Goal: Task Accomplishment & Management: Use online tool/utility

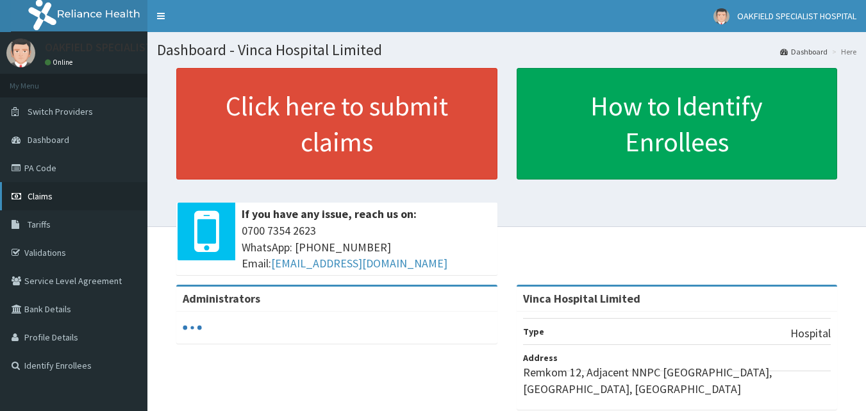
click at [61, 202] on link "Claims" at bounding box center [73, 196] width 147 height 28
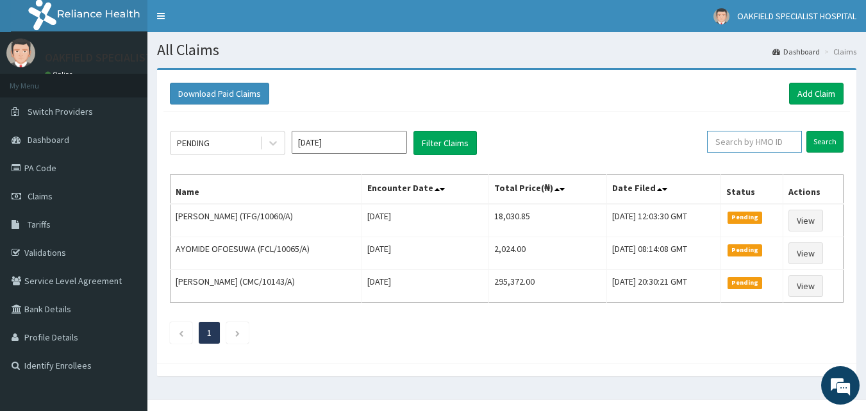
click at [773, 144] on input "text" at bounding box center [754, 142] width 95 height 22
paste input "ANS/10040/C"
type input "ANS/10040/C"
click at [806, 131] on input "Search" at bounding box center [824, 142] width 37 height 22
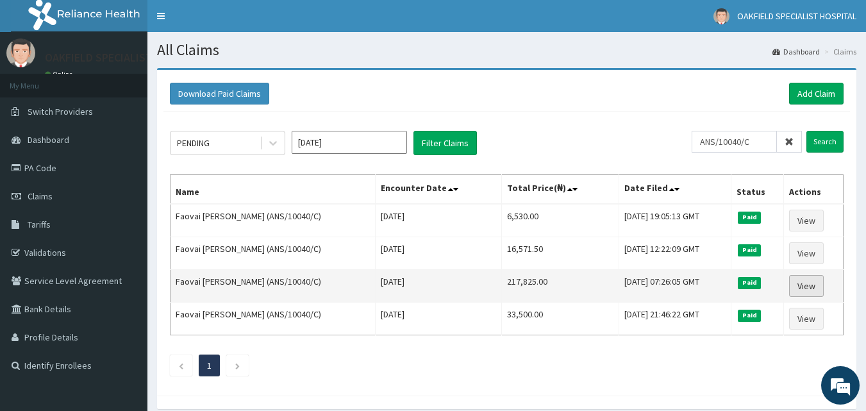
click at [804, 280] on link "View" at bounding box center [806, 286] width 35 height 22
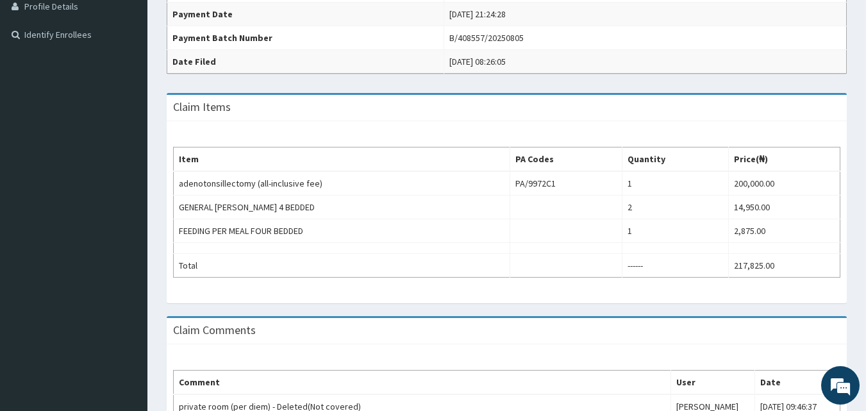
scroll to position [3, 0]
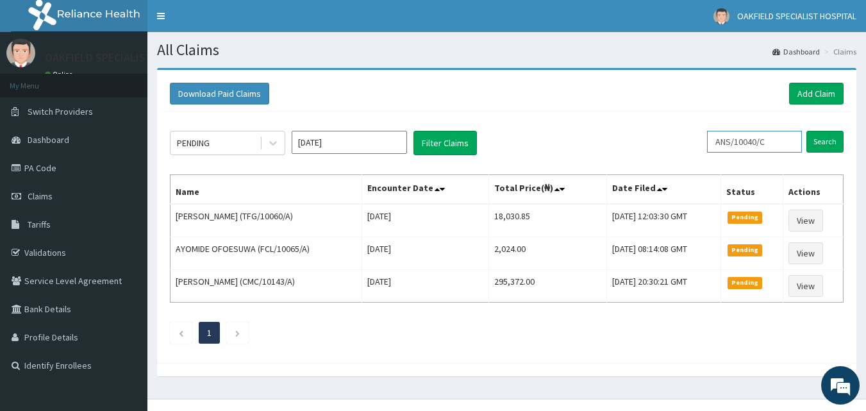
click at [775, 140] on input "ANS/10040/C" at bounding box center [754, 142] width 95 height 22
click at [806, 131] on input "Search" at bounding box center [824, 142] width 37 height 22
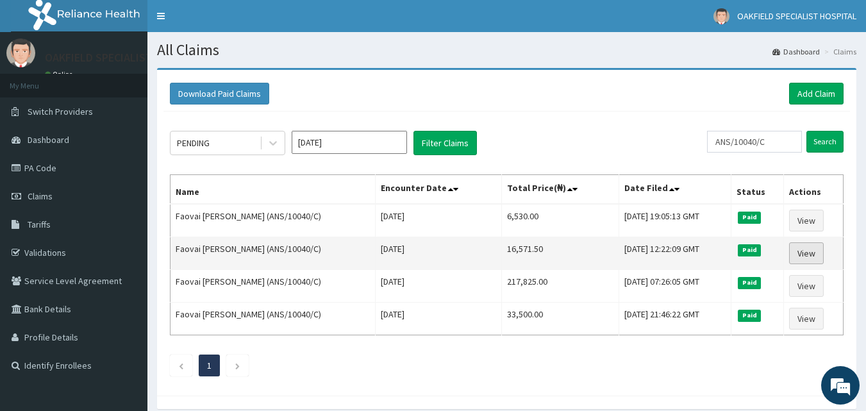
click at [797, 259] on link "View" at bounding box center [806, 253] width 35 height 22
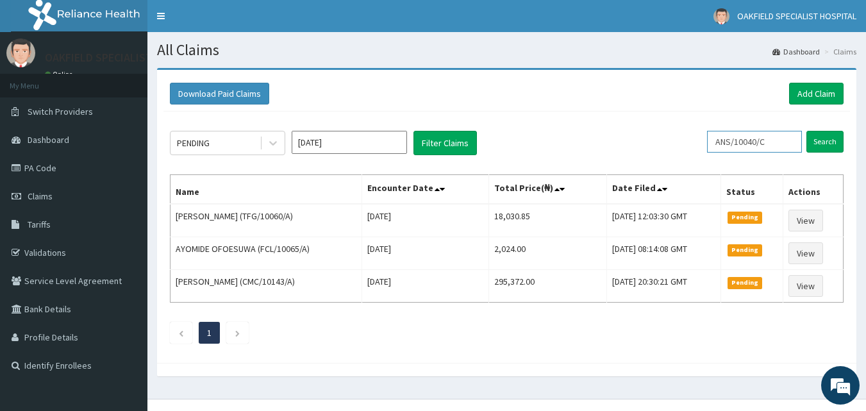
click at [786, 145] on input "ANS/10040/C" at bounding box center [754, 142] width 95 height 22
click at [806, 131] on input "Search" at bounding box center [824, 142] width 37 height 22
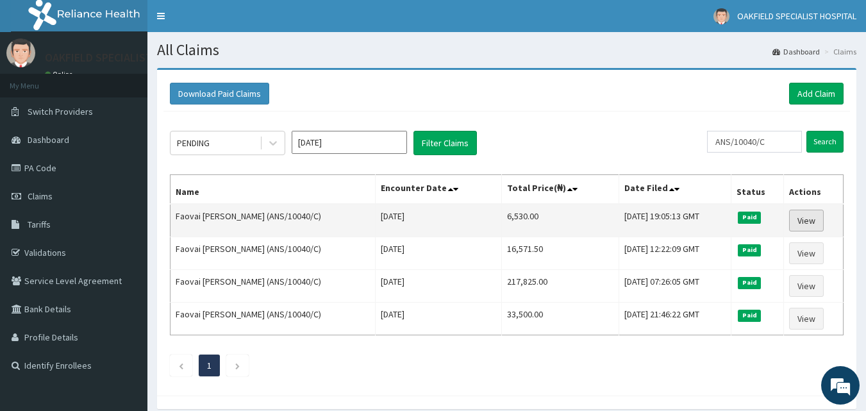
click at [805, 227] on link "View" at bounding box center [806, 221] width 35 height 22
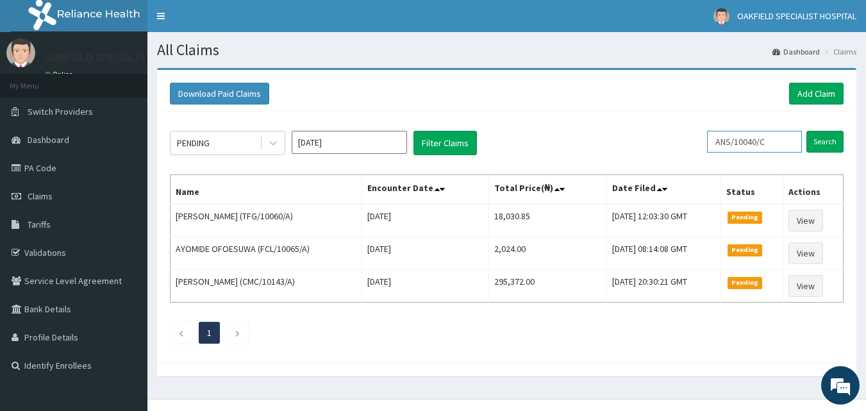
click at [775, 144] on input "ANS/10040/C" at bounding box center [754, 142] width 95 height 22
type input "A"
paste input "RTL/10118/A"
type input "RTL/10118/A"
click at [806, 131] on input "Search" at bounding box center [824, 142] width 37 height 22
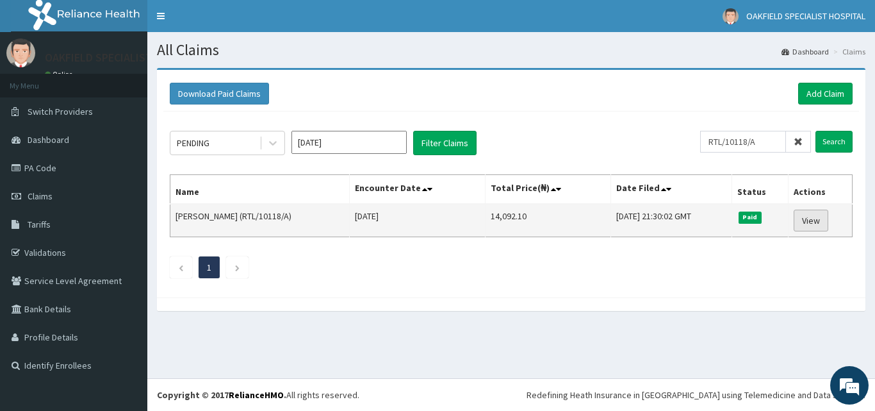
click at [817, 224] on link "View" at bounding box center [811, 221] width 35 height 22
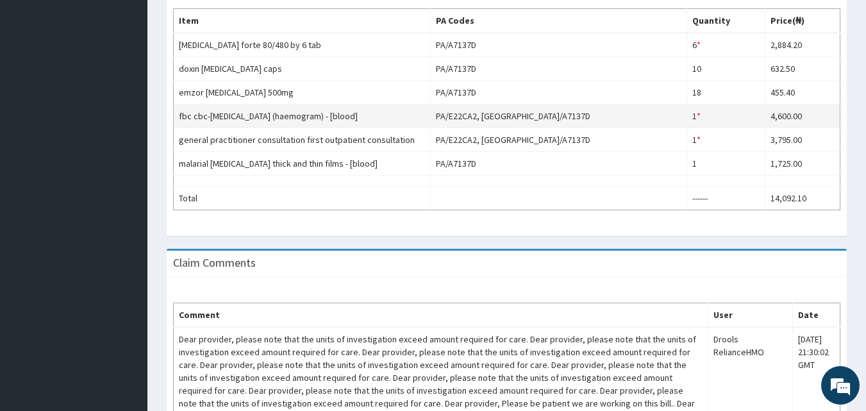
scroll to position [362, 0]
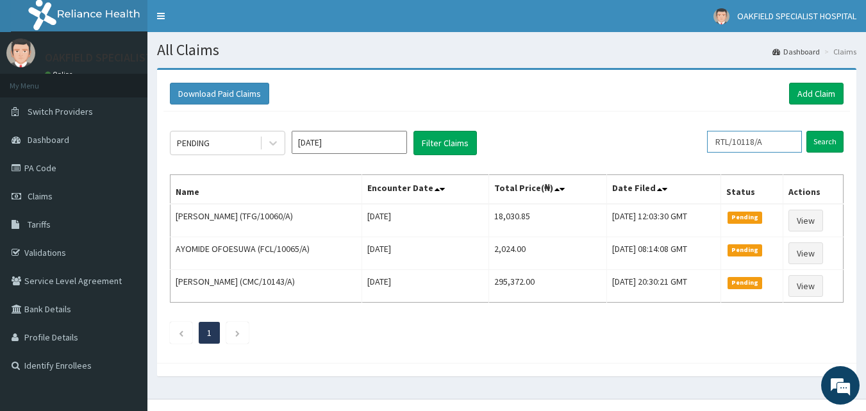
click at [768, 144] on input "RTL/10118/A" at bounding box center [754, 142] width 95 height 22
click at [784, 149] on input "RTL/10118/A" at bounding box center [754, 142] width 95 height 22
type input "R"
paste input "SFA/14013/A"
type input "SFA/14013/A"
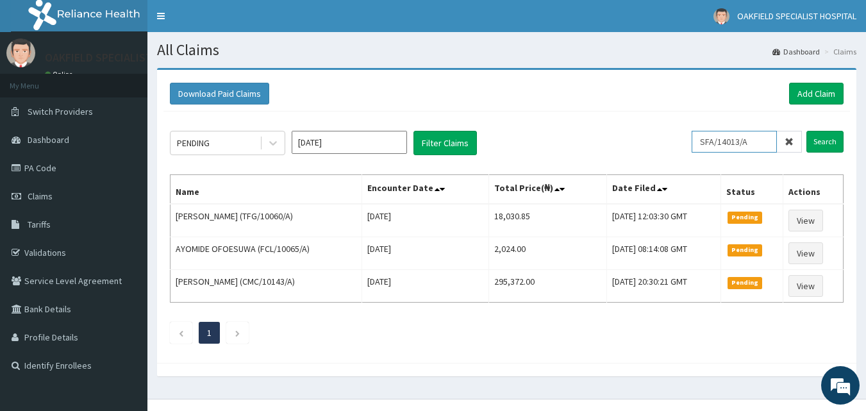
click at [806, 131] on input "Search" at bounding box center [824, 142] width 37 height 22
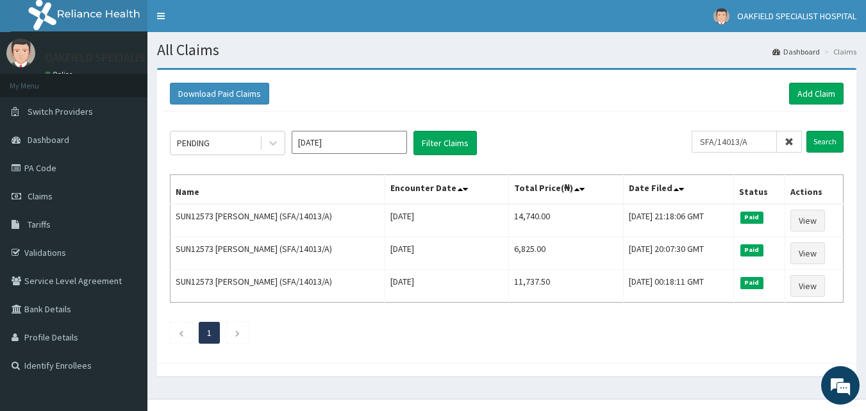
click at [786, 140] on icon at bounding box center [788, 141] width 9 height 9
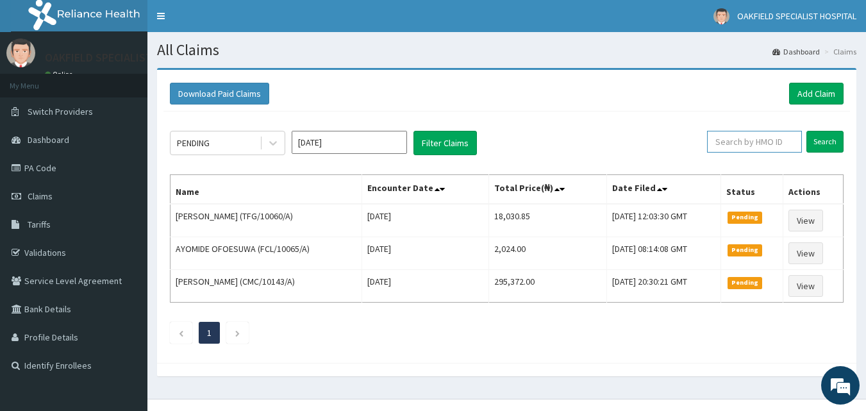
click at [784, 145] on input "text" at bounding box center [754, 142] width 95 height 22
paste input "CHL/11583/A"
type input "CHL/11583/A"
click at [806, 131] on input "Search" at bounding box center [824, 142] width 37 height 22
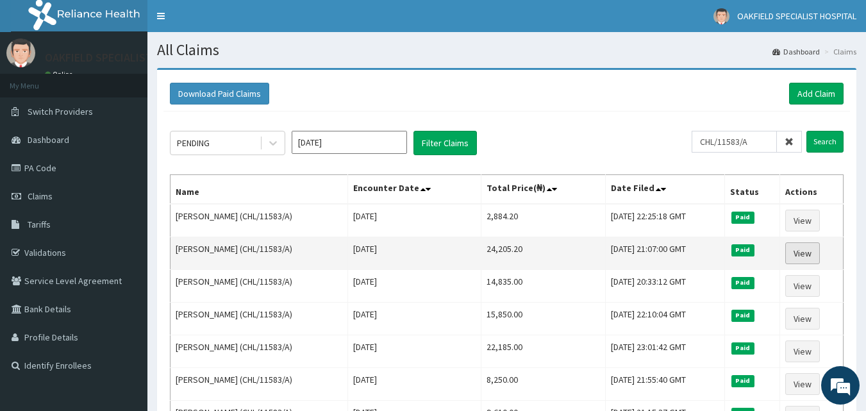
click at [802, 251] on link "View" at bounding box center [802, 253] width 35 height 22
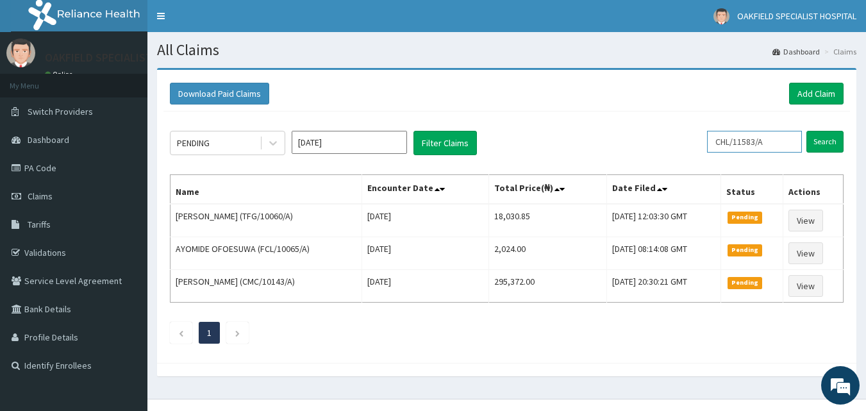
click at [779, 138] on input "CHL/11583/A" at bounding box center [754, 142] width 95 height 22
click at [806, 131] on input "Search" at bounding box center [824, 142] width 37 height 22
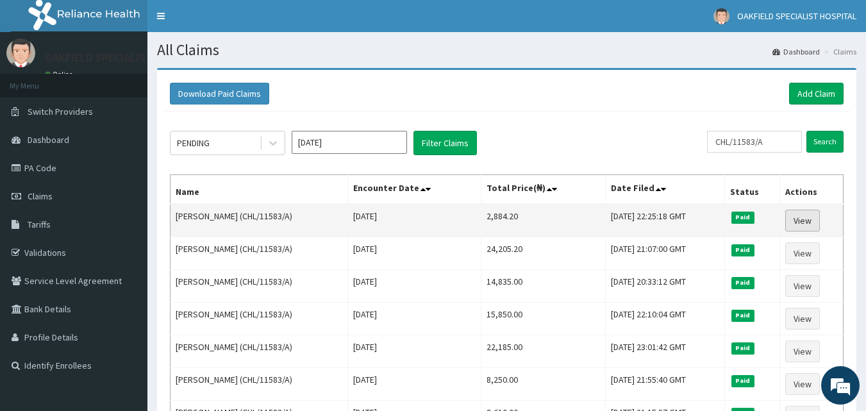
click at [805, 219] on link "View" at bounding box center [802, 221] width 35 height 22
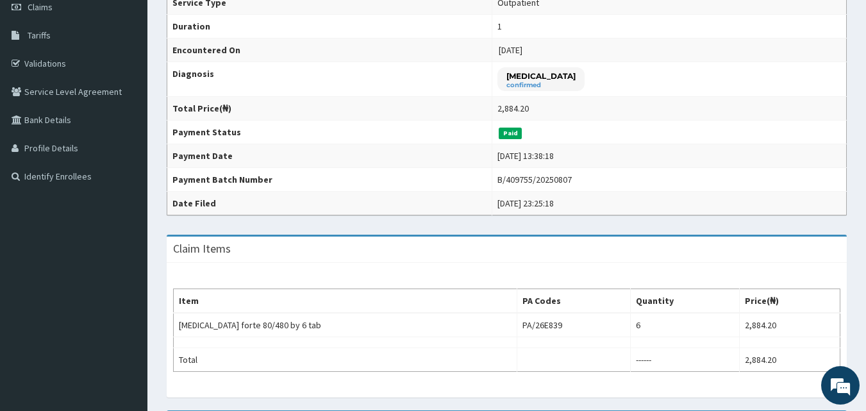
scroll to position [158, 0]
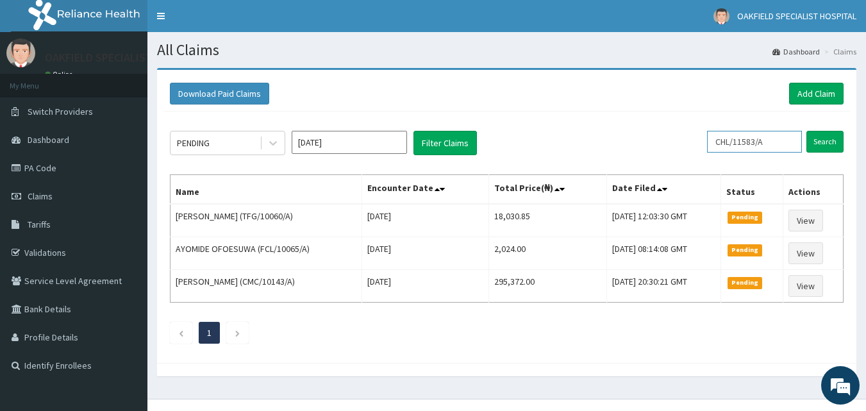
click at [790, 142] on input "CHL/11583/A" at bounding box center [754, 142] width 95 height 22
type input "C"
paste input "JHB/10061/B"
type input "JHB/10061/B"
click at [806, 131] on input "Search" at bounding box center [824, 142] width 37 height 22
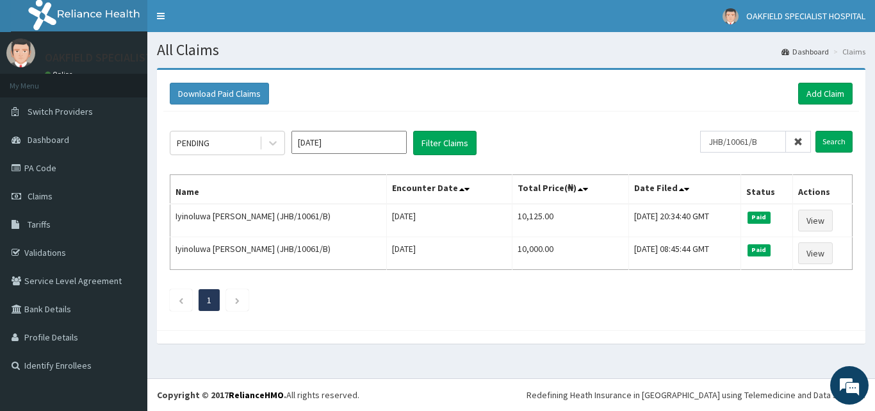
click at [797, 135] on span at bounding box center [798, 142] width 25 height 22
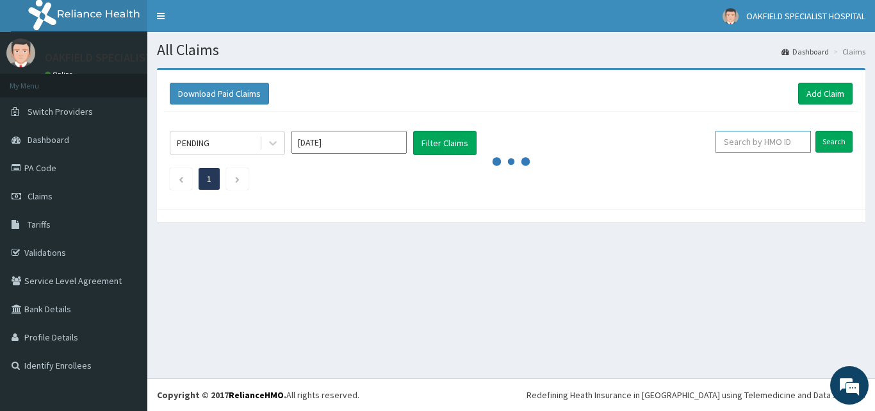
click at [796, 135] on input "text" at bounding box center [763, 142] width 95 height 22
paste input "PCI/10023/A"
type input "PCI/10023/A"
click at [823, 139] on input "Search" at bounding box center [834, 142] width 37 height 22
click at [804, 149] on span at bounding box center [798, 142] width 25 height 22
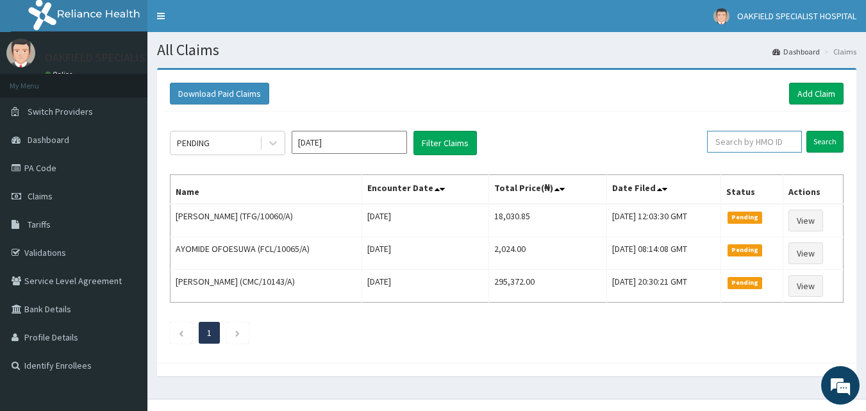
click at [753, 143] on input "text" at bounding box center [754, 142] width 95 height 22
paste input "PCI/10023/A"
type input "PCI/10023/A"
click at [806, 131] on input "Search" at bounding box center [824, 142] width 37 height 22
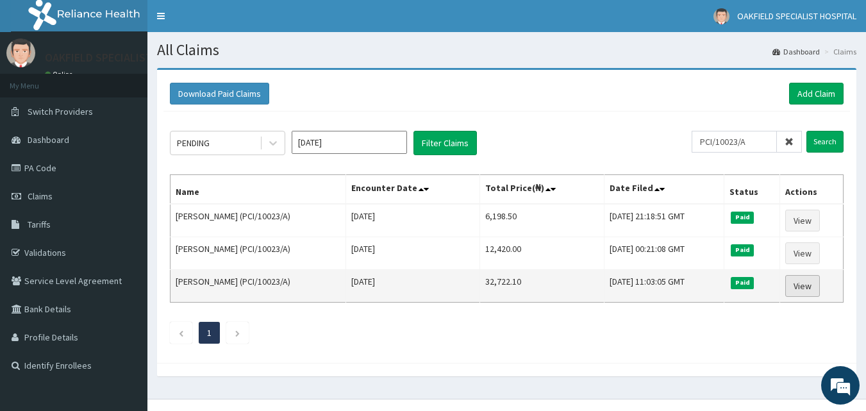
click at [799, 279] on link "View" at bounding box center [802, 286] width 35 height 22
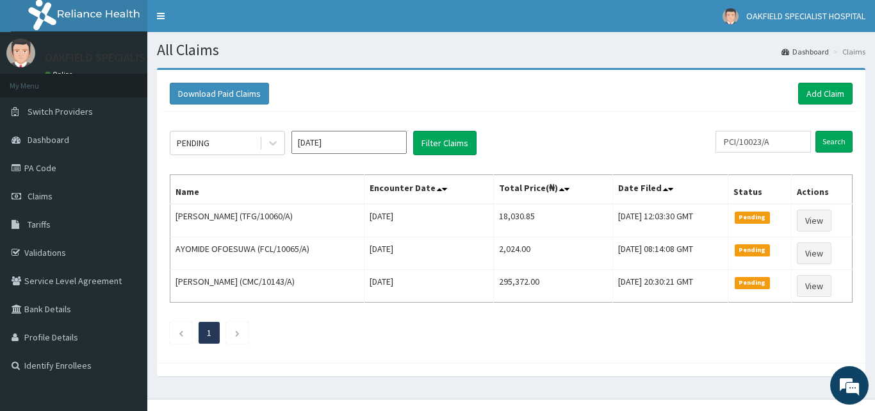
click at [822, 141] on input "Search" at bounding box center [834, 142] width 37 height 22
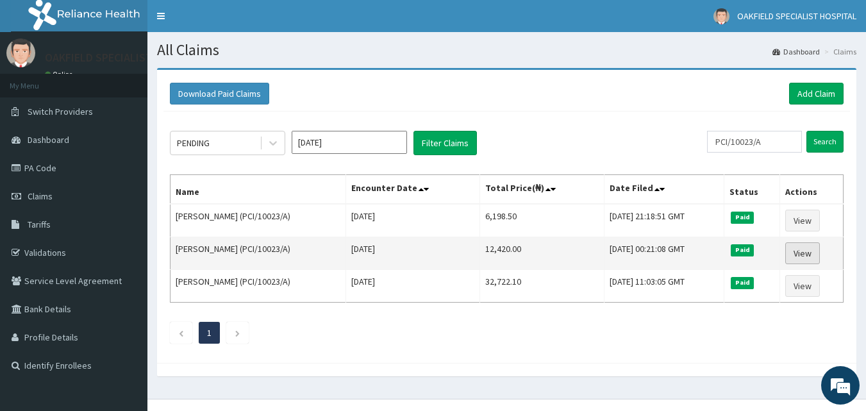
click at [801, 254] on link "View" at bounding box center [802, 253] width 35 height 22
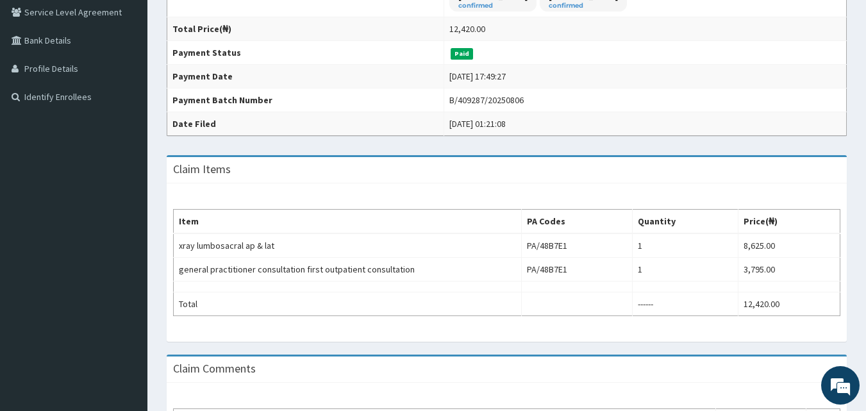
scroll to position [288, 0]
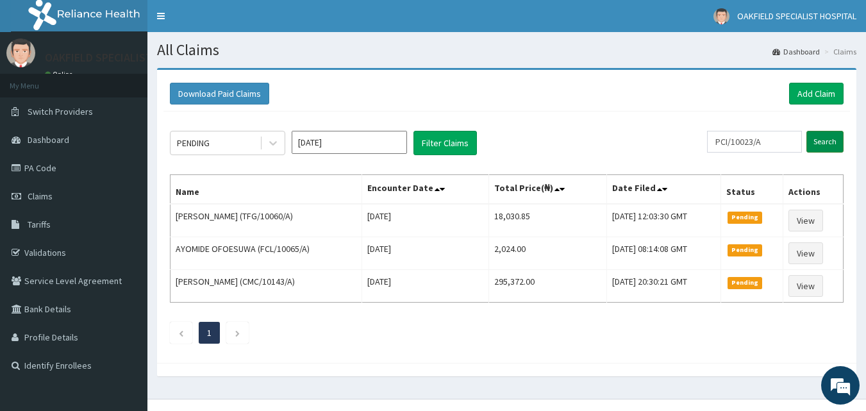
click at [817, 143] on input "Search" at bounding box center [824, 142] width 37 height 22
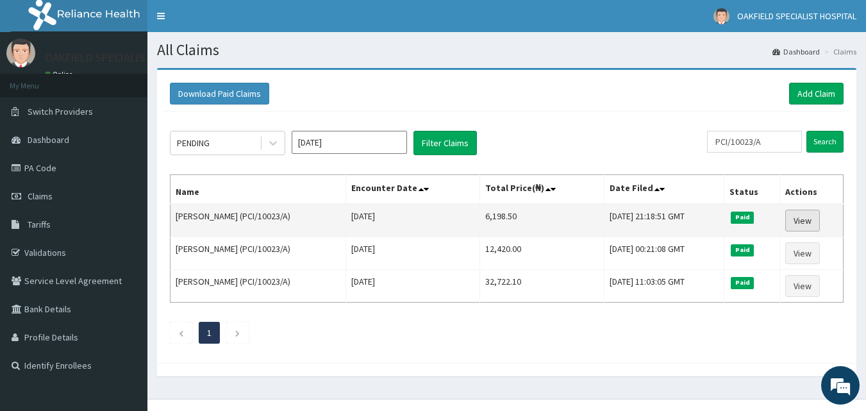
click at [794, 222] on link "View" at bounding box center [802, 221] width 35 height 22
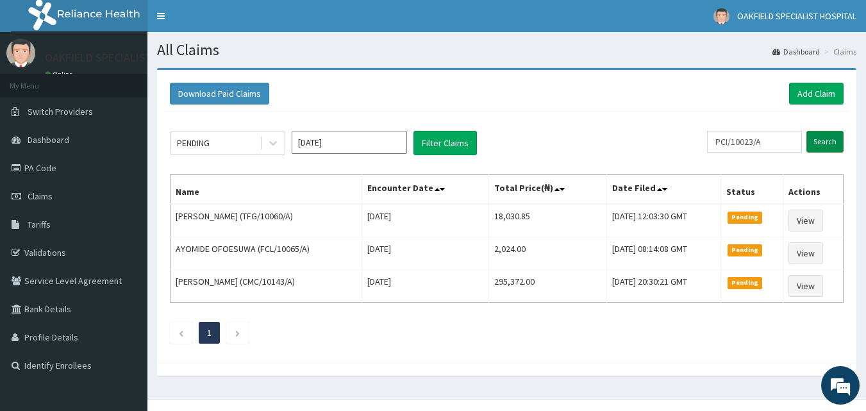
click at [831, 147] on input "Search" at bounding box center [824, 142] width 37 height 22
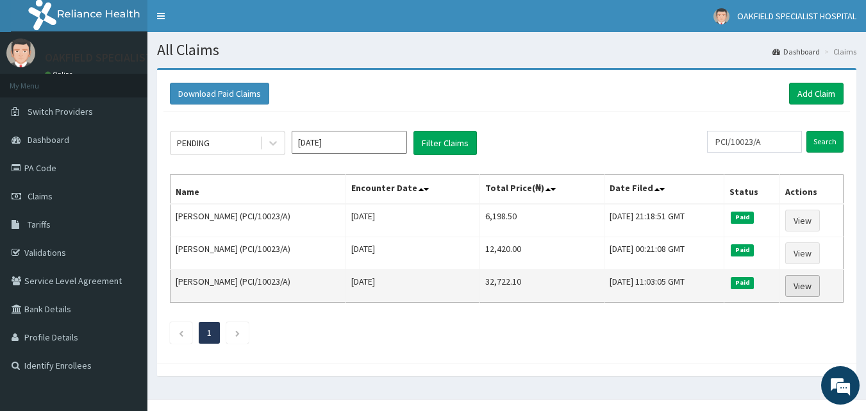
click at [802, 279] on link "View" at bounding box center [802, 286] width 35 height 22
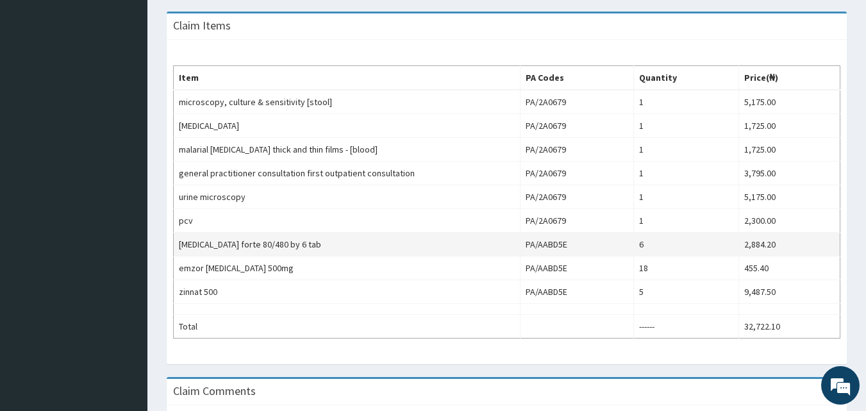
scroll to position [427, 0]
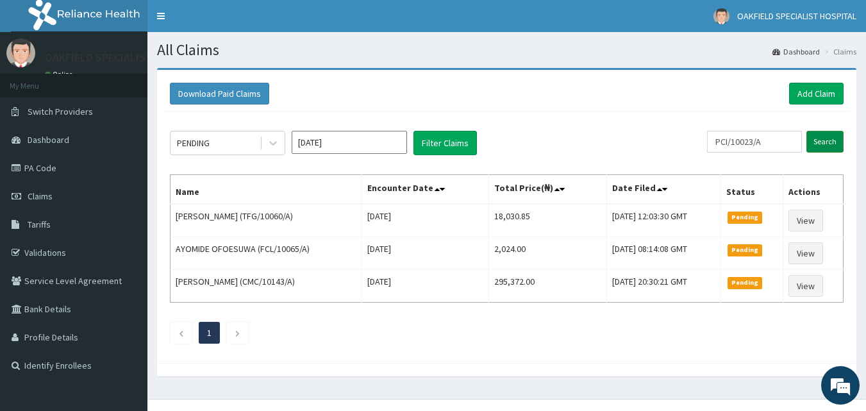
click at [825, 139] on input "Search" at bounding box center [824, 142] width 37 height 22
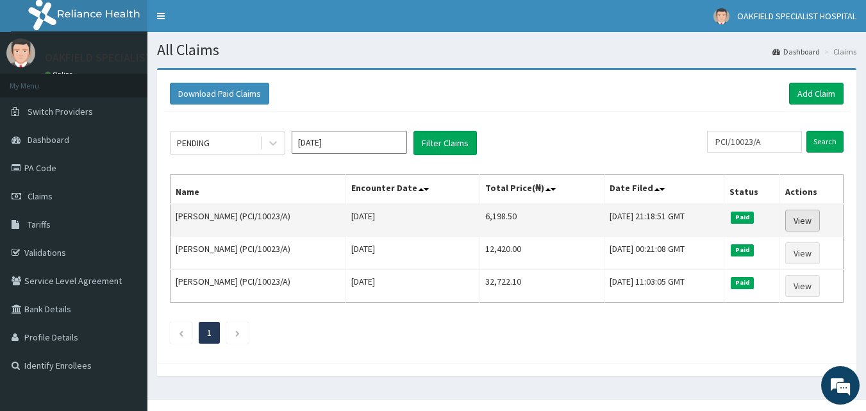
click at [799, 218] on link "View" at bounding box center [802, 221] width 35 height 22
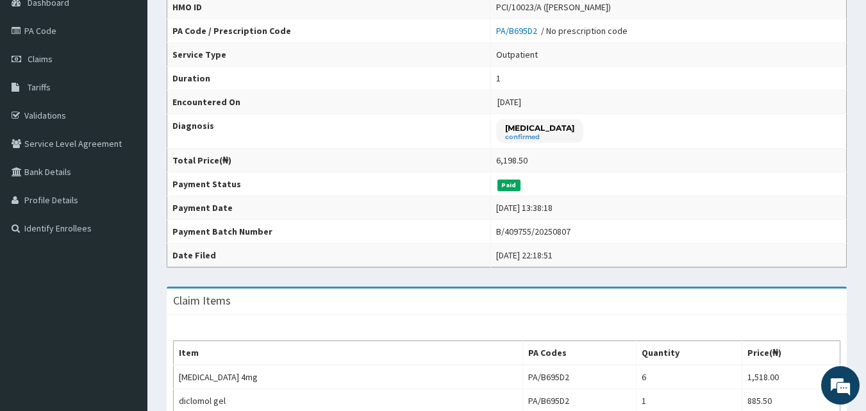
scroll to position [107, 0]
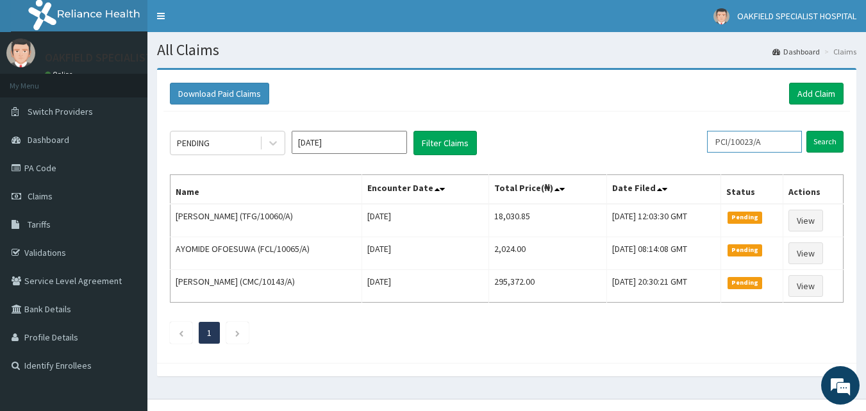
click at [781, 144] on input "PCI/10023/A" at bounding box center [754, 142] width 95 height 22
type input "P"
paste input "CEB/10003/B"
type input "CEB/10003/B"
click at [806, 131] on input "Search" at bounding box center [824, 142] width 37 height 22
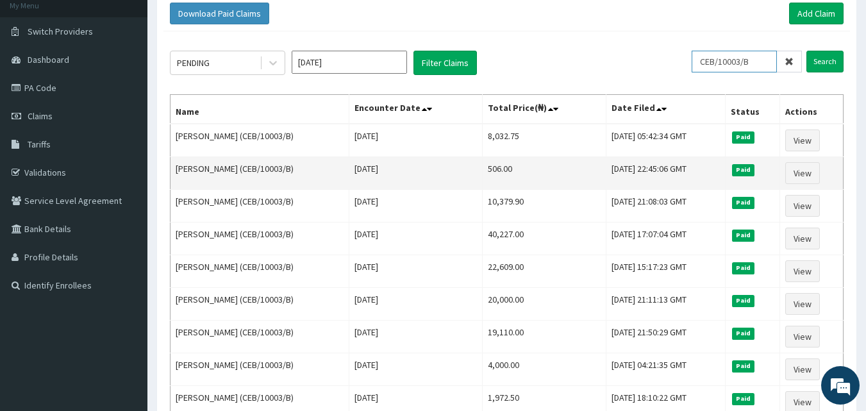
scroll to position [107, 0]
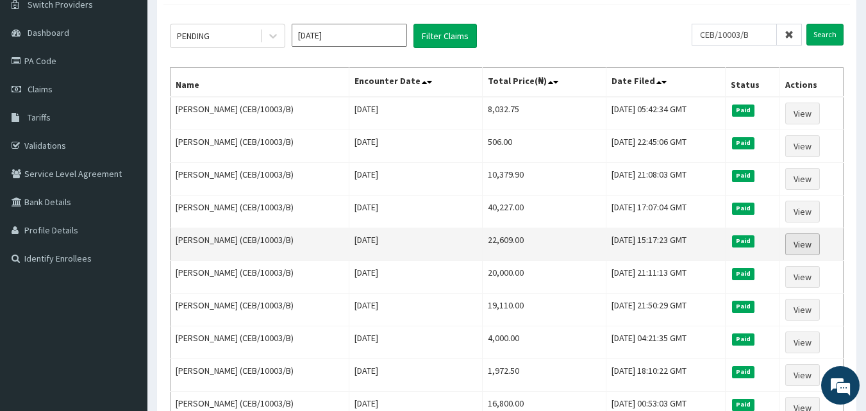
click at [820, 245] on link "View" at bounding box center [802, 244] width 35 height 22
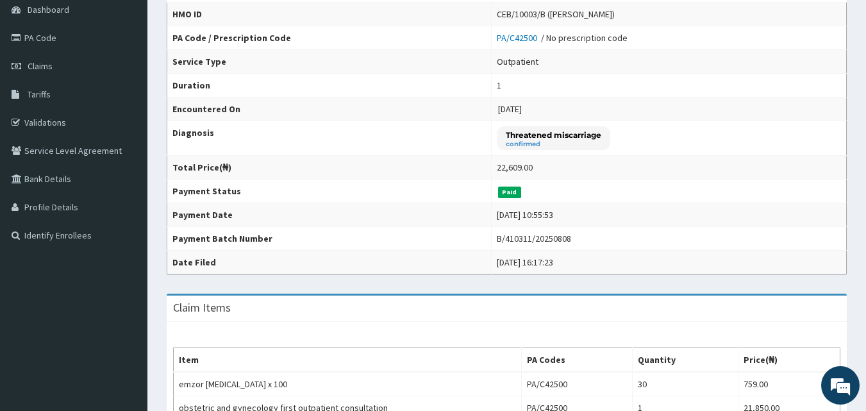
scroll to position [320, 0]
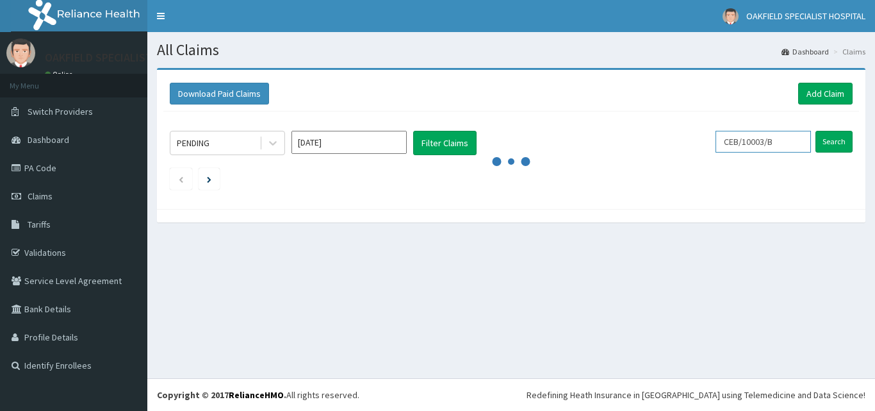
click at [801, 139] on input "CEB/10003/B" at bounding box center [763, 142] width 95 height 22
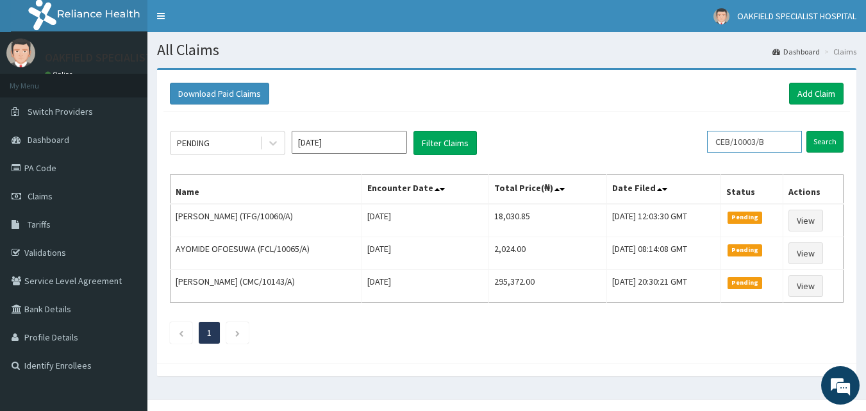
scroll to position [21, 0]
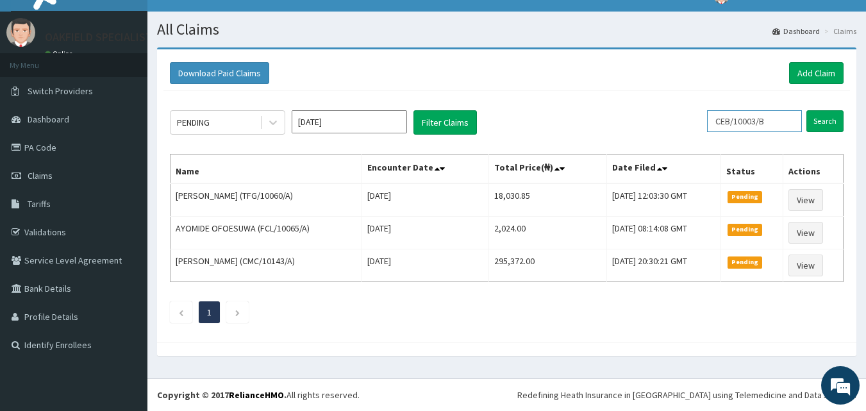
click at [806, 110] on input "Search" at bounding box center [824, 121] width 37 height 22
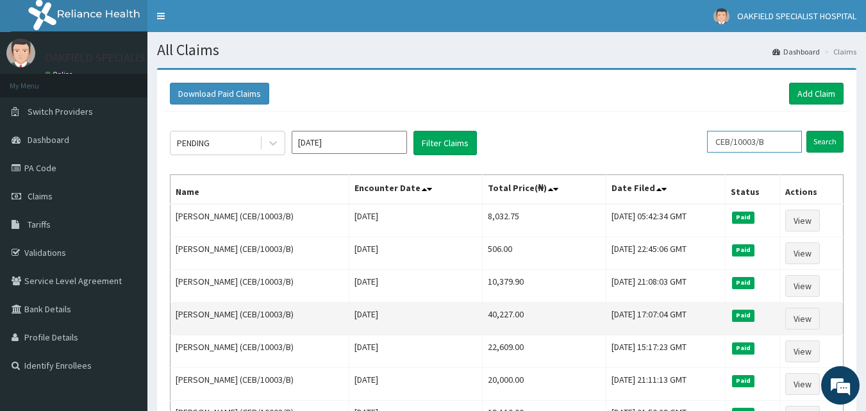
scroll to position [0, 0]
click at [811, 326] on link "View" at bounding box center [802, 319] width 35 height 22
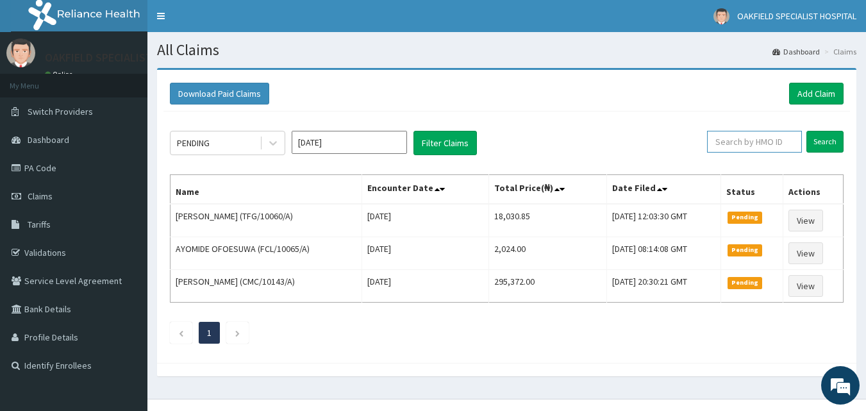
click at [757, 136] on input "text" at bounding box center [754, 142] width 95 height 22
paste input "CEB/10003/B"
type input "CEB/10003/B"
click at [806, 131] on input "Search" at bounding box center [824, 142] width 37 height 22
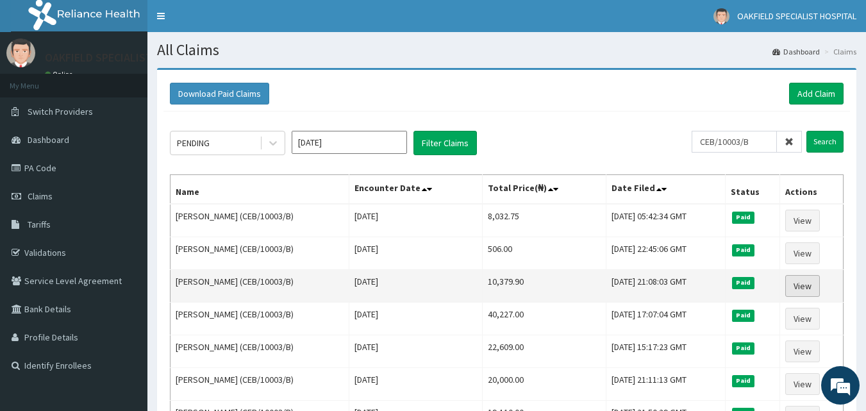
click at [802, 288] on link "View" at bounding box center [802, 286] width 35 height 22
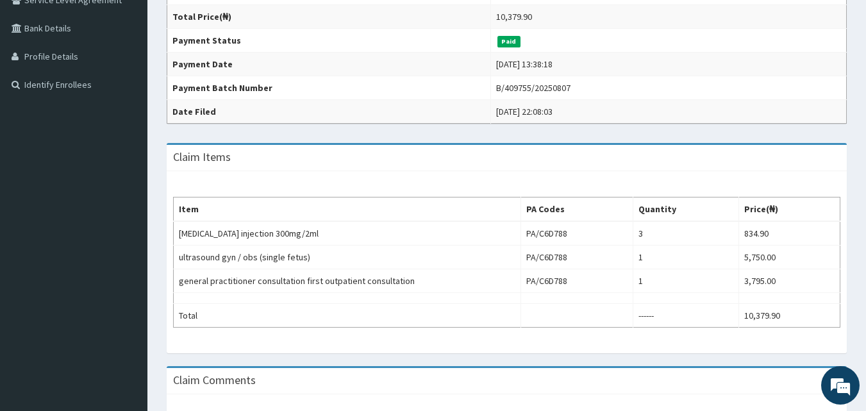
scroll to position [205, 0]
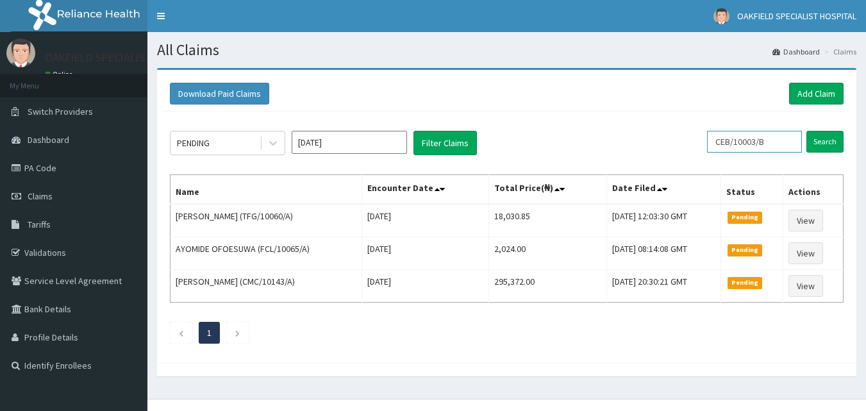
click at [789, 146] on input "CEB/10003/B" at bounding box center [754, 142] width 95 height 22
click at [816, 144] on input "Search" at bounding box center [824, 142] width 37 height 22
click at [816, 144] on form "CEB/10003/B Search" at bounding box center [775, 142] width 136 height 22
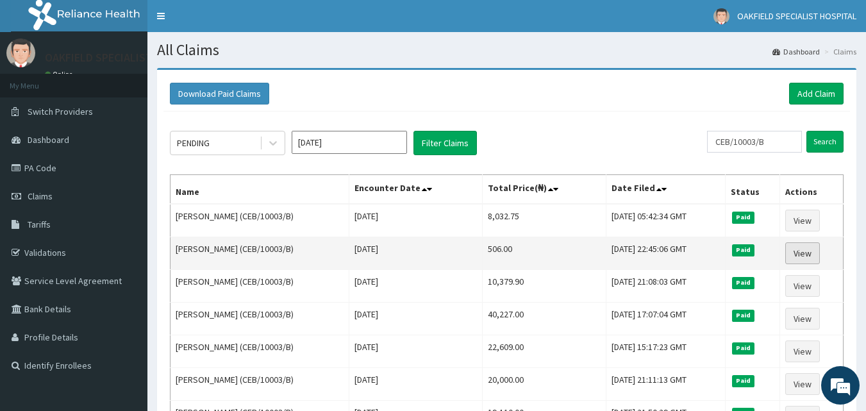
click at [802, 256] on link "View" at bounding box center [802, 253] width 35 height 22
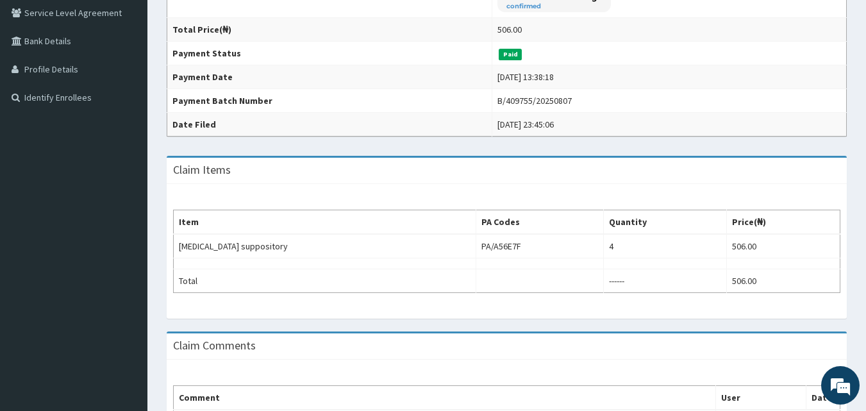
scroll to position [320, 0]
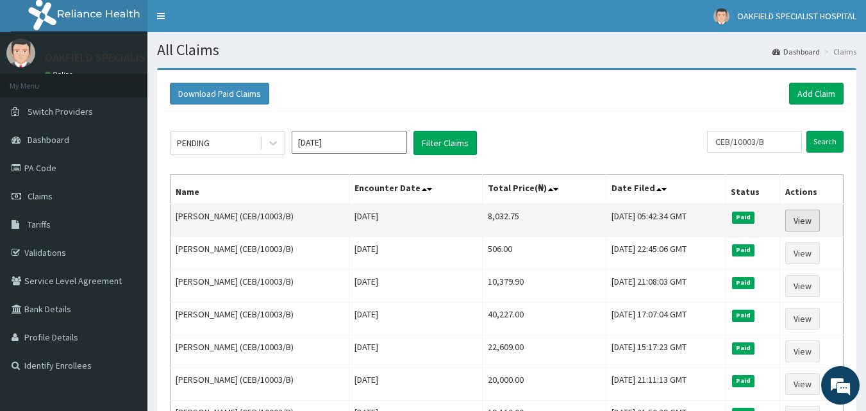
click at [804, 212] on link "View" at bounding box center [802, 221] width 35 height 22
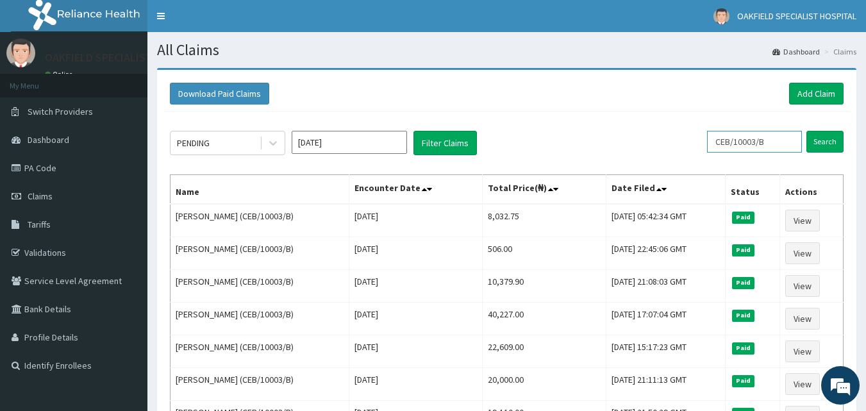
click at [777, 141] on input "CEB/10003/B" at bounding box center [754, 142] width 95 height 22
type input "C"
paste input "ANS/10062/B"
click at [806, 131] on input "Search" at bounding box center [824, 142] width 37 height 22
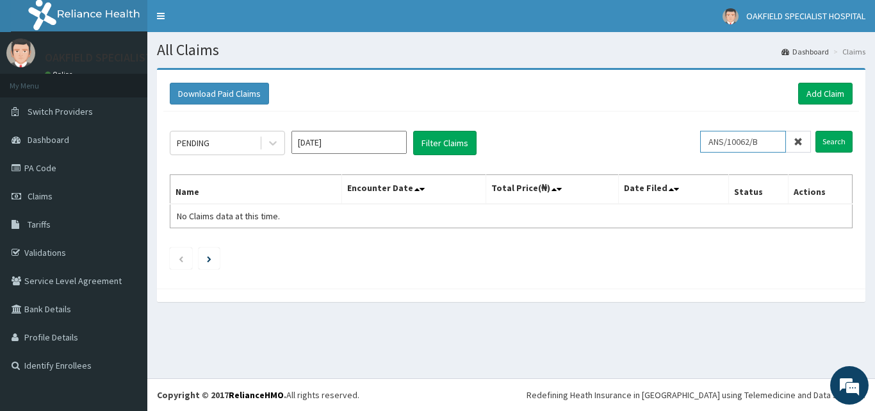
click at [816, 131] on input "Search" at bounding box center [834, 142] width 37 height 22
type input "ANS/10062/B"
click at [816, 131] on input "Search" at bounding box center [834, 142] width 37 height 22
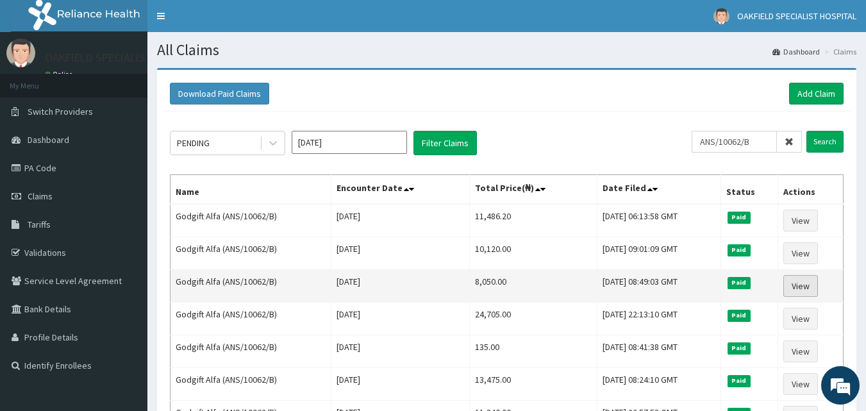
click at [803, 279] on link "View" at bounding box center [800, 286] width 35 height 22
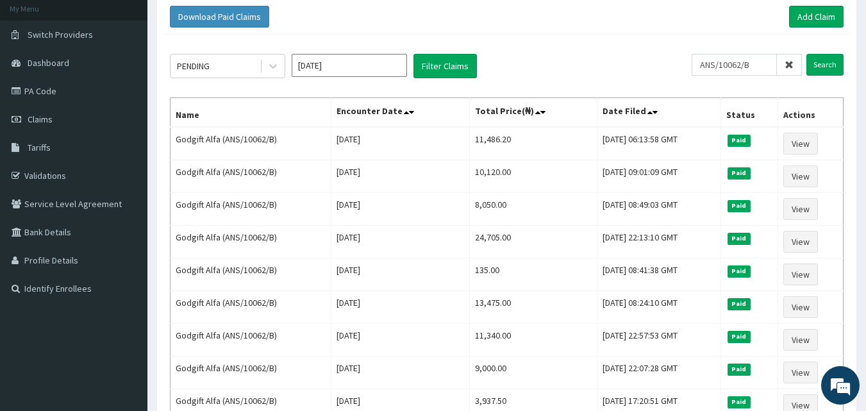
scroll to position [107, 0]
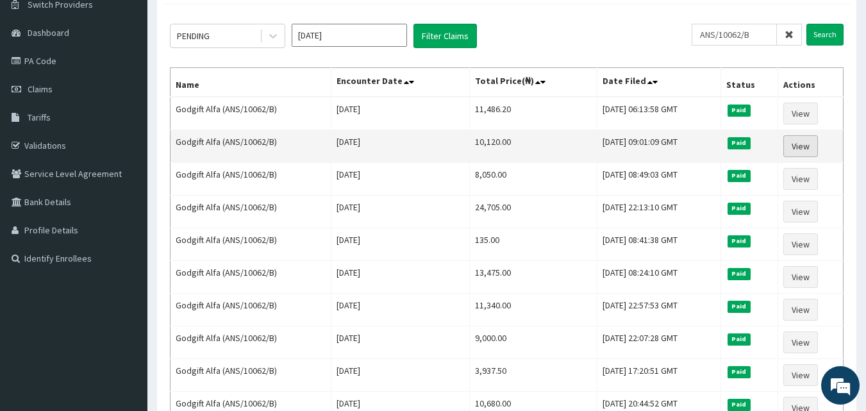
click at [792, 138] on link "View" at bounding box center [800, 146] width 35 height 22
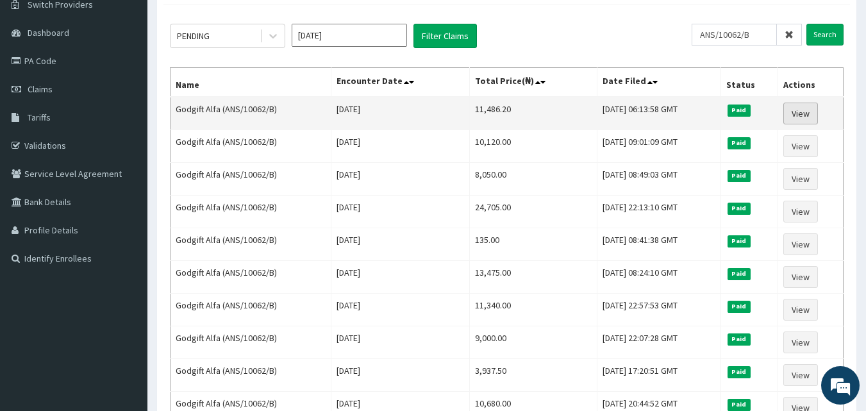
click at [793, 117] on link "View" at bounding box center [800, 114] width 35 height 22
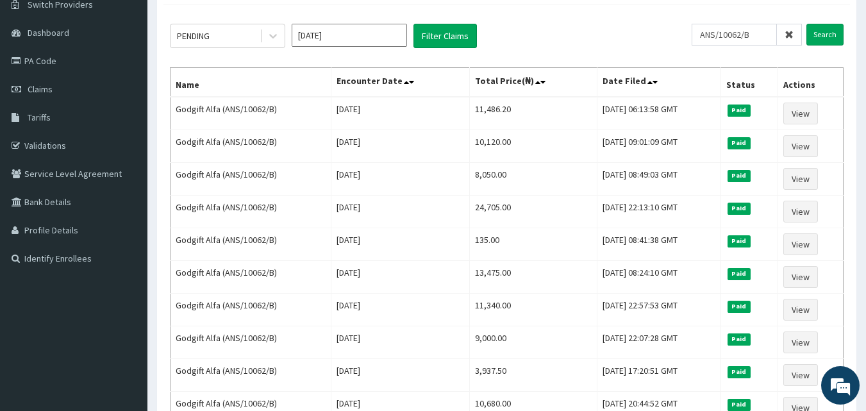
click at [795, 37] on span at bounding box center [789, 35] width 25 height 22
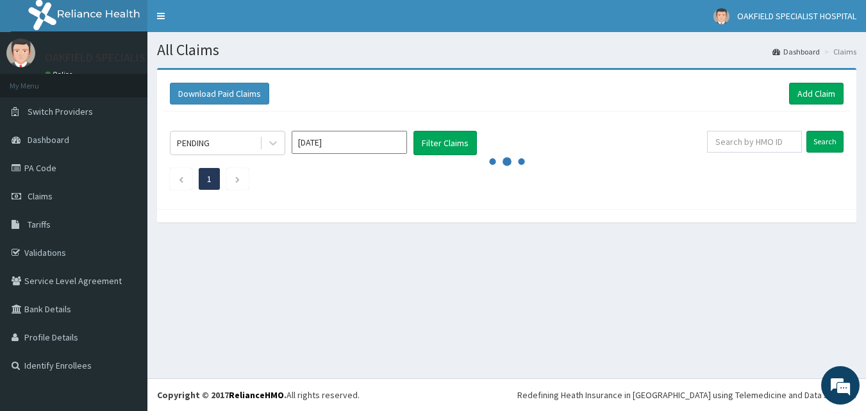
scroll to position [0, 0]
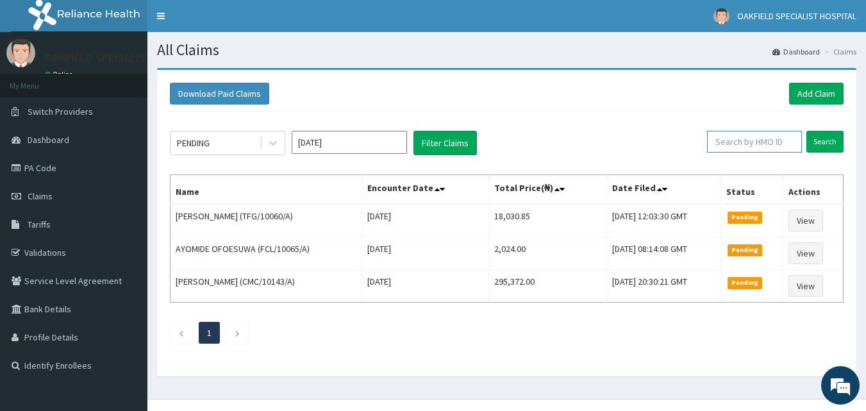
click at [744, 144] on input "text" at bounding box center [754, 142] width 95 height 22
paste input "NTD/10004/A"
type input "NTD/10004/A"
click at [806, 131] on input "Search" at bounding box center [824, 142] width 37 height 22
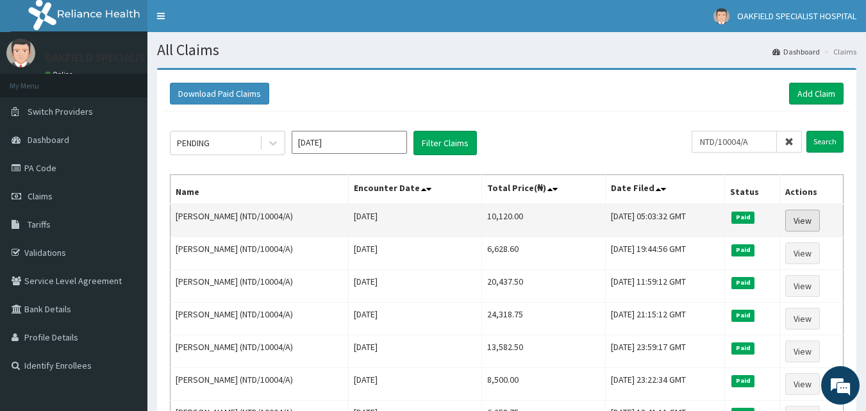
click at [800, 227] on link "View" at bounding box center [802, 221] width 35 height 22
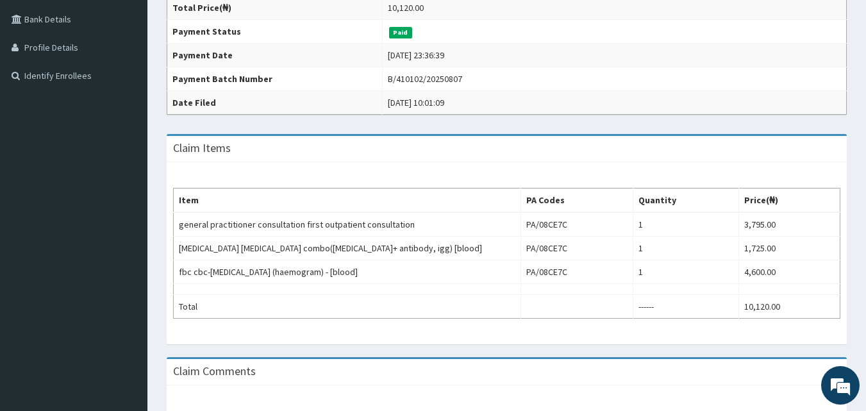
scroll to position [320, 0]
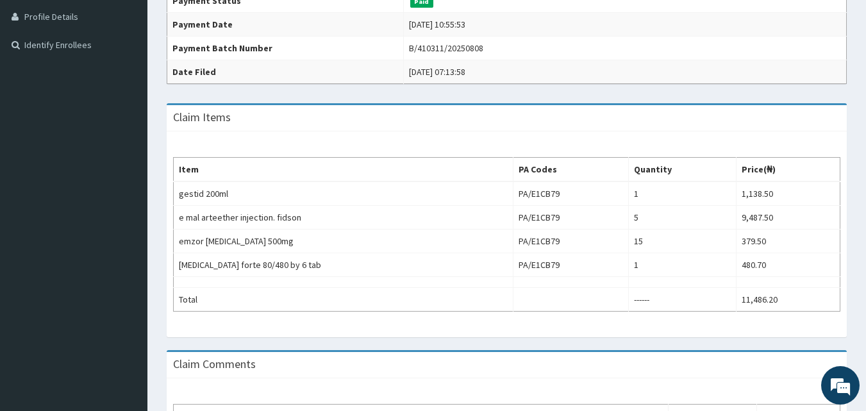
scroll to position [427, 0]
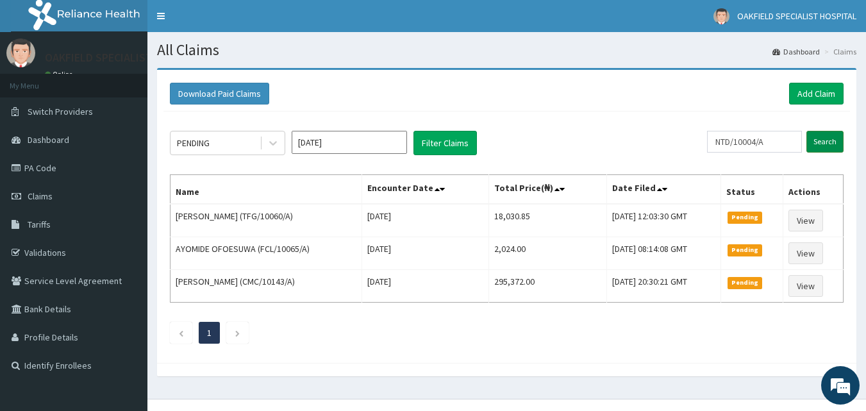
click at [822, 138] on input "Search" at bounding box center [824, 142] width 37 height 22
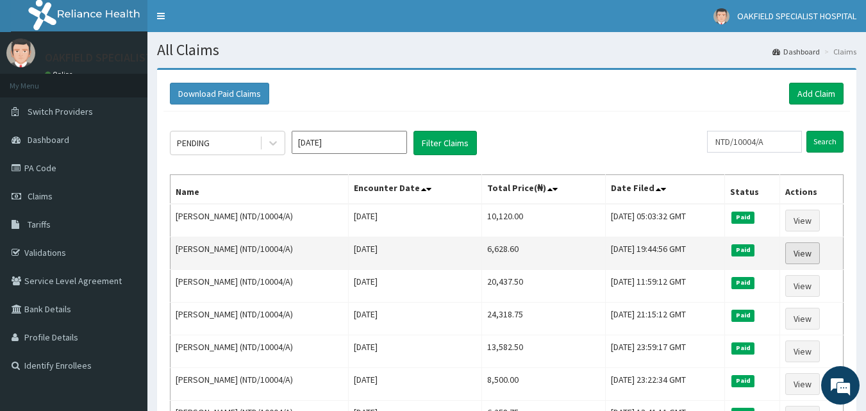
click at [797, 249] on link "View" at bounding box center [802, 253] width 35 height 22
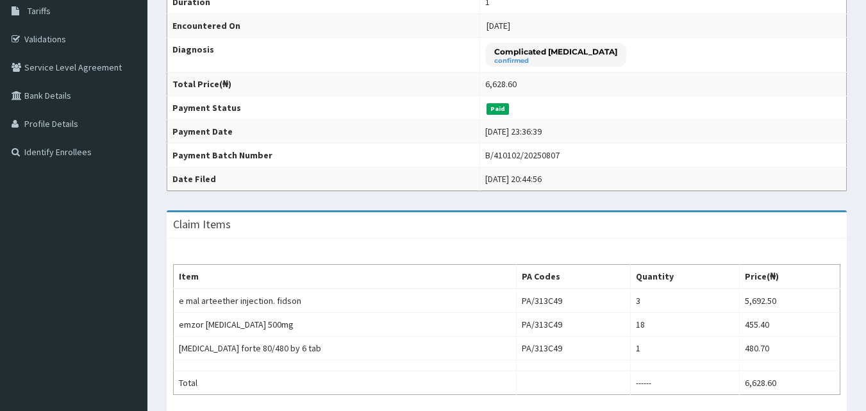
scroll to position [320, 0]
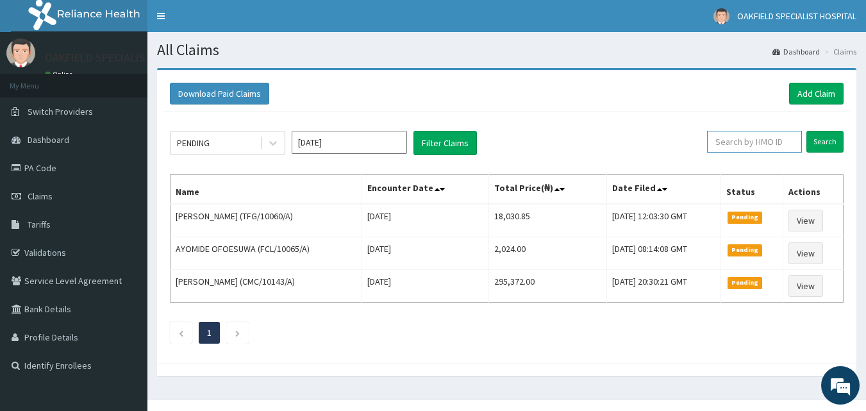
click at [741, 149] on input "text" at bounding box center [754, 142] width 95 height 22
paste input "GFT/10067/A"
type input "GFT/10067/A"
click at [806, 131] on input "Search" at bounding box center [824, 142] width 37 height 22
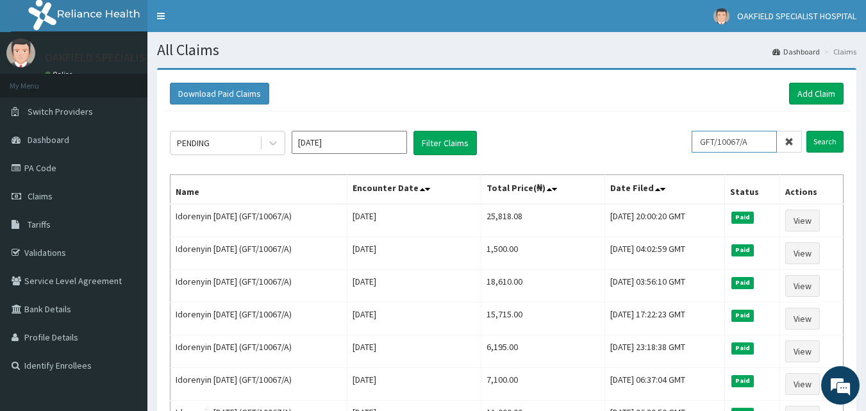
click at [806, 131] on input "Search" at bounding box center [824, 142] width 37 height 22
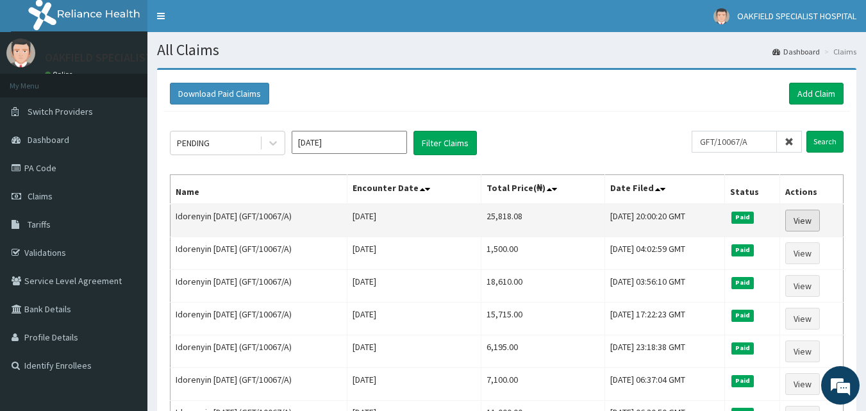
click at [796, 212] on link "View" at bounding box center [802, 221] width 35 height 22
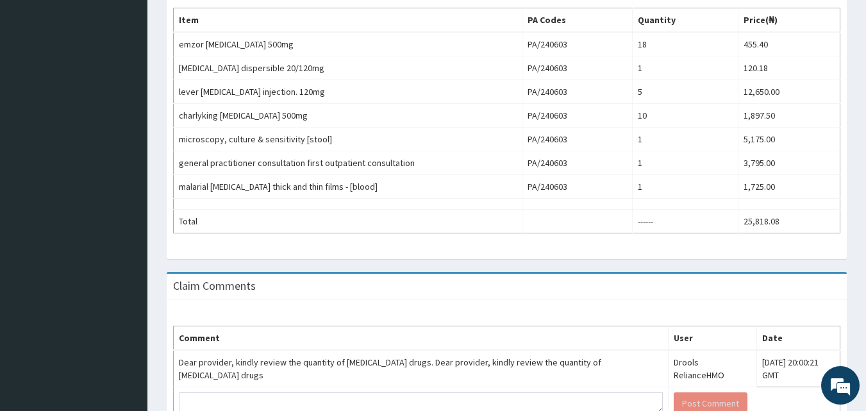
scroll to position [427, 0]
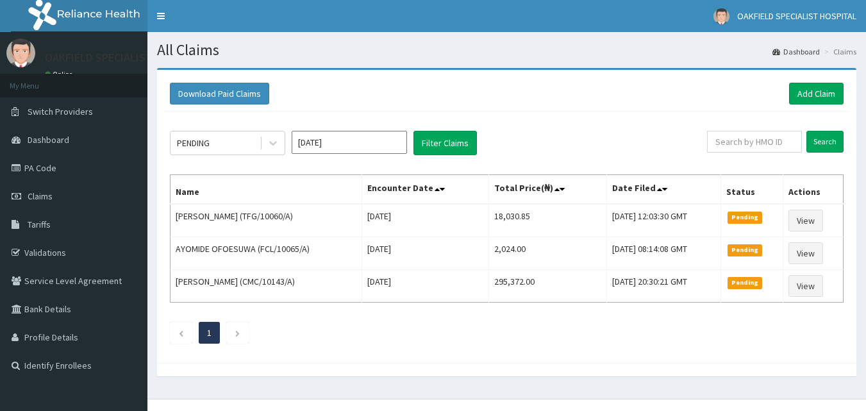
click at [580, 371] on div at bounding box center [506, 369] width 699 height 13
click at [759, 136] on input "text" at bounding box center [754, 142] width 95 height 22
paste input "NTD/10012/D"
type input "NTD/10012/D"
click at [816, 148] on input "Search" at bounding box center [824, 142] width 37 height 22
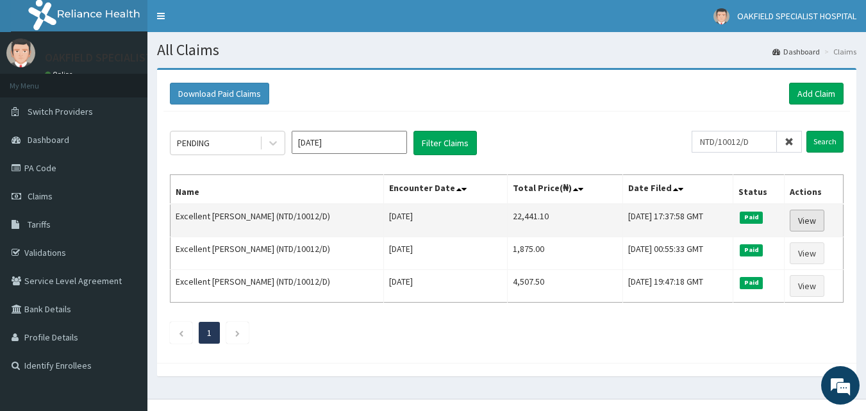
click at [802, 222] on link "View" at bounding box center [807, 221] width 35 height 22
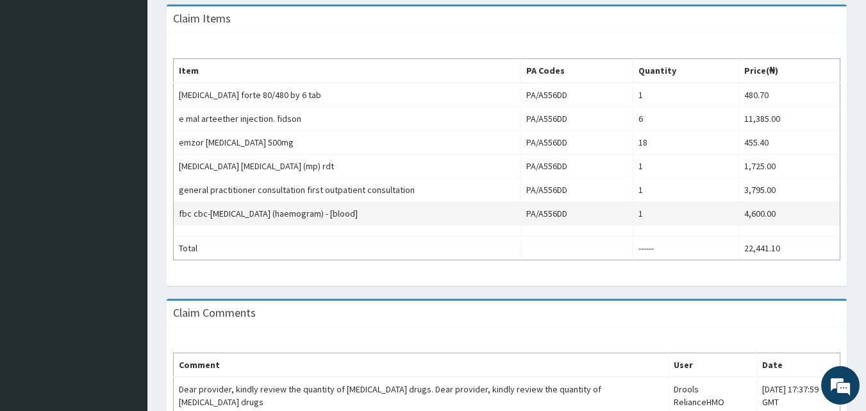
scroll to position [313, 0]
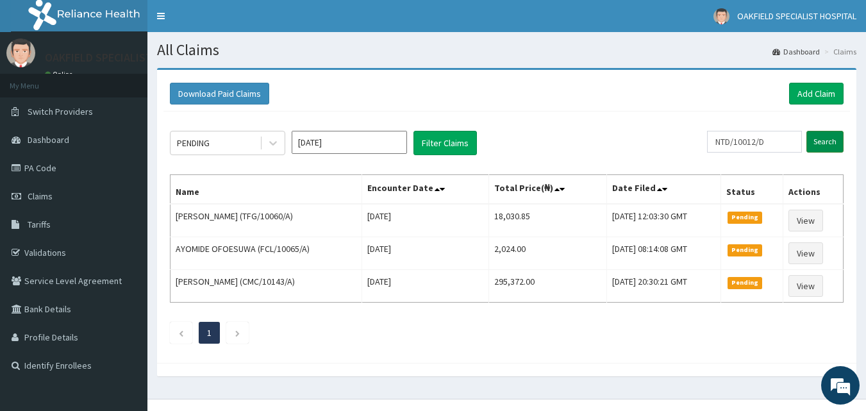
drag, startPoint x: 826, startPoint y: 153, endPoint x: 833, endPoint y: 144, distance: 10.9
click at [833, 144] on input "Search" at bounding box center [824, 142] width 37 height 22
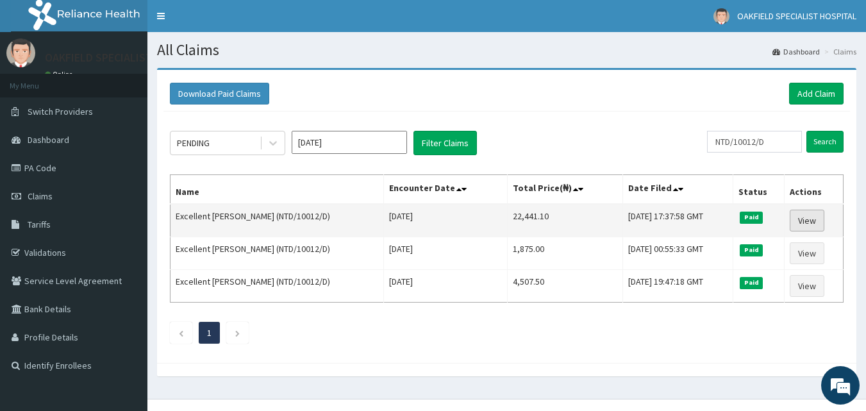
click at [807, 216] on link "View" at bounding box center [807, 221] width 35 height 22
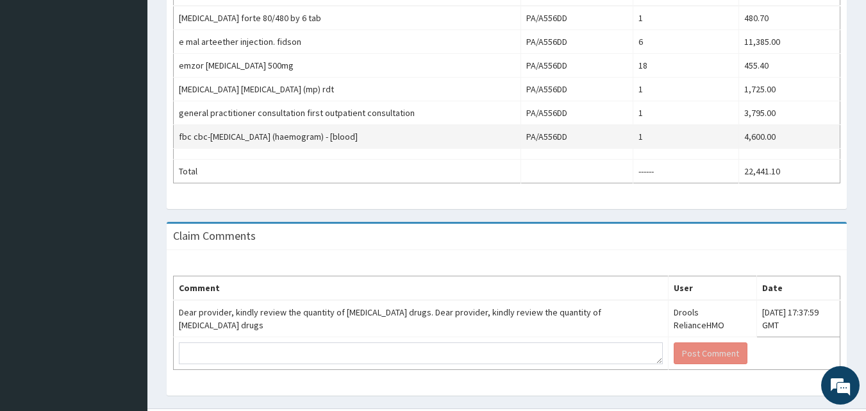
scroll to position [526, 0]
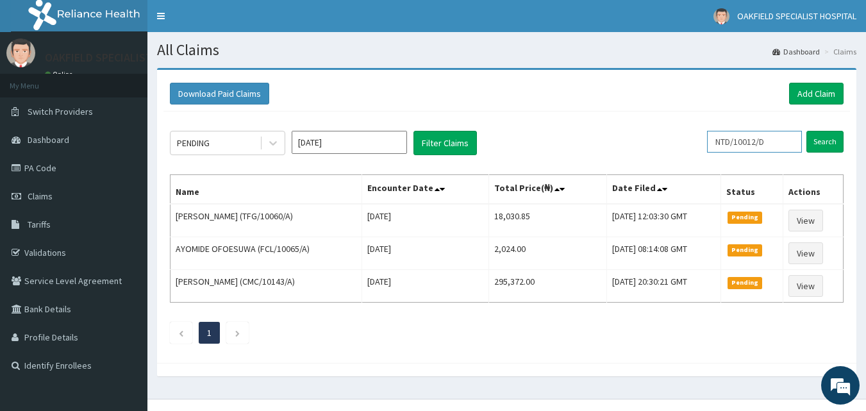
click at [791, 140] on input "NTD/10012/D" at bounding box center [754, 142] width 95 height 22
type input "N"
paste input "SCP/10142/E"
type input "SCP/10142/E"
click at [806, 131] on input "Search" at bounding box center [824, 142] width 37 height 22
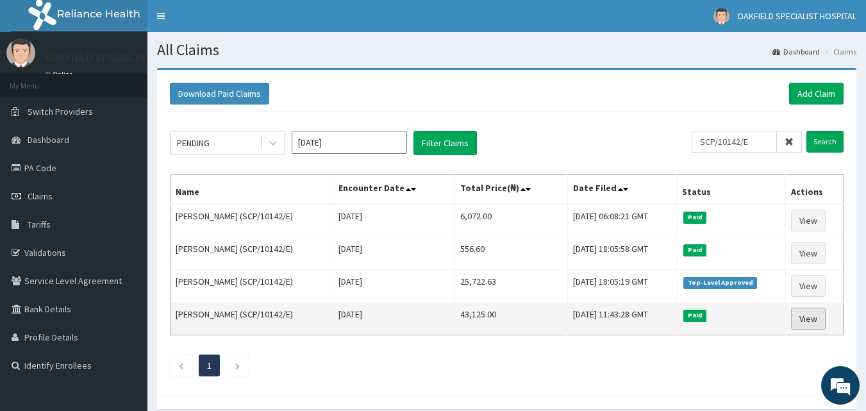
click at [807, 318] on link "View" at bounding box center [808, 319] width 35 height 22
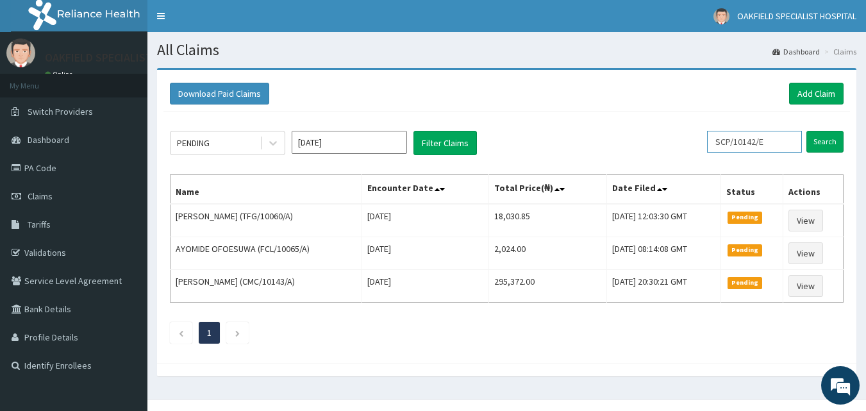
click at [782, 149] on input "SCP/10142/E" at bounding box center [754, 142] width 95 height 22
type input "S"
paste input "SFA/13789/A"
type input "SFA/13789/A"
click at [806, 131] on input "Search" at bounding box center [824, 142] width 37 height 22
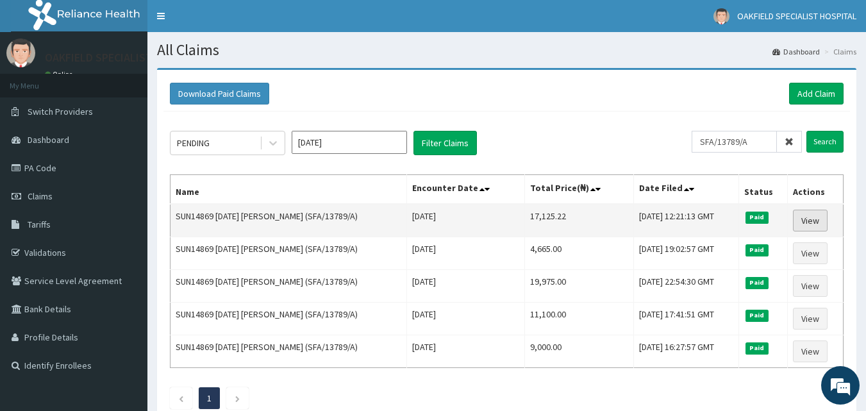
click at [822, 221] on link "View" at bounding box center [810, 221] width 35 height 22
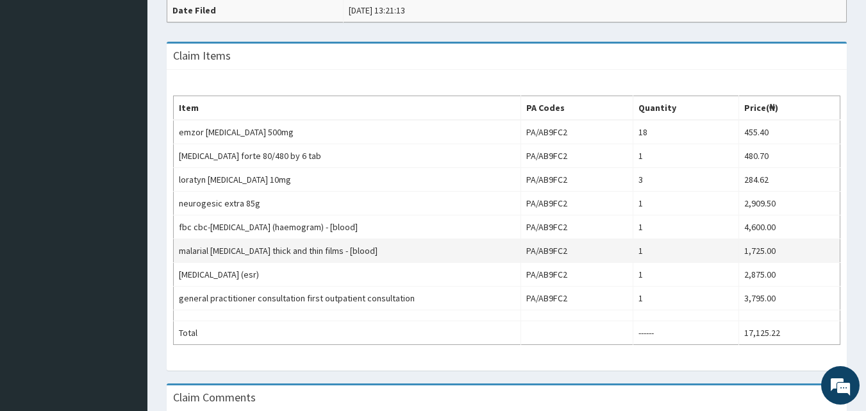
scroll to position [427, 0]
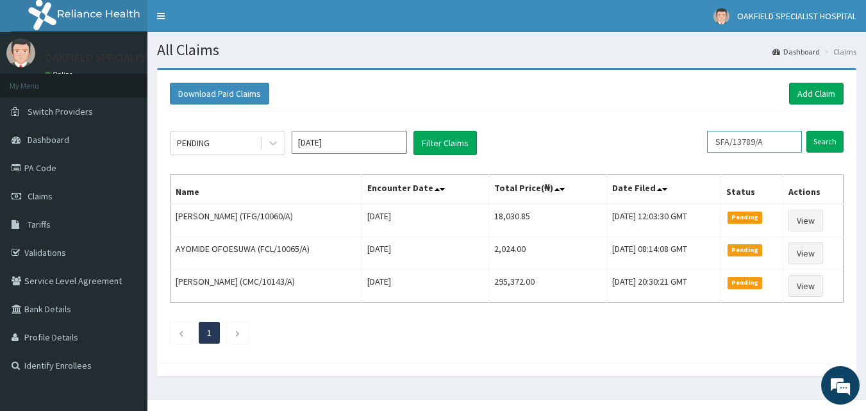
click at [777, 142] on input "SFA/13789/A" at bounding box center [754, 142] width 95 height 22
type input "S"
paste input "WAN/10005/A"
type input "WAN/10005/A"
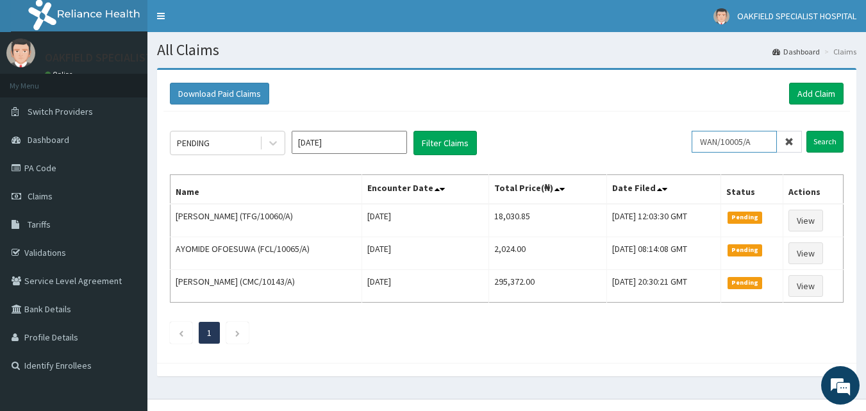
click at [806, 131] on input "Search" at bounding box center [824, 142] width 37 height 22
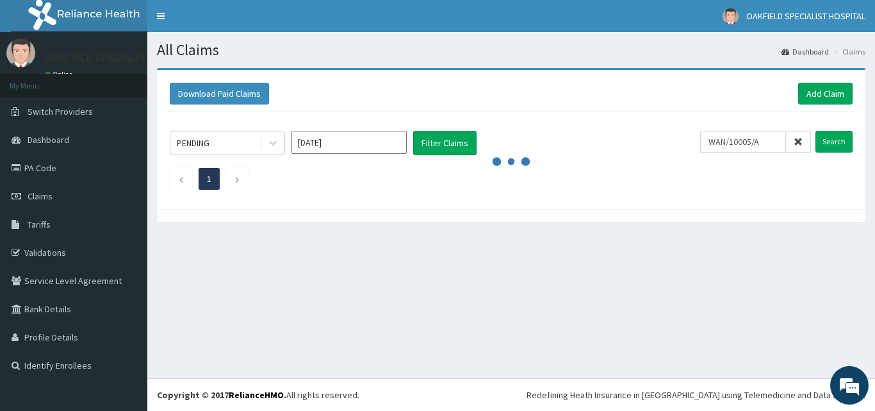
drag, startPoint x: 807, startPoint y: 139, endPoint x: 706, endPoint y: 129, distance: 101.1
click at [806, 140] on span at bounding box center [798, 142] width 25 height 22
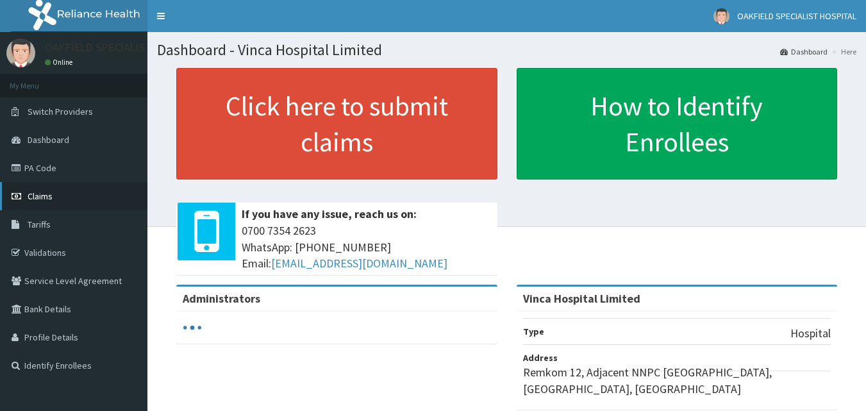
click at [104, 195] on link "Claims" at bounding box center [73, 196] width 147 height 28
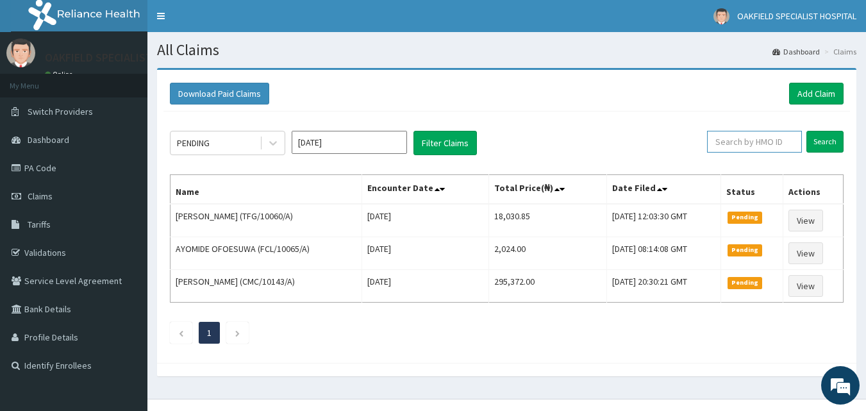
click at [757, 138] on input "text" at bounding box center [754, 142] width 95 height 22
paste input "WAN/10005/A"
type input "WAN/10005/A"
click at [820, 140] on input "Search" at bounding box center [824, 142] width 37 height 22
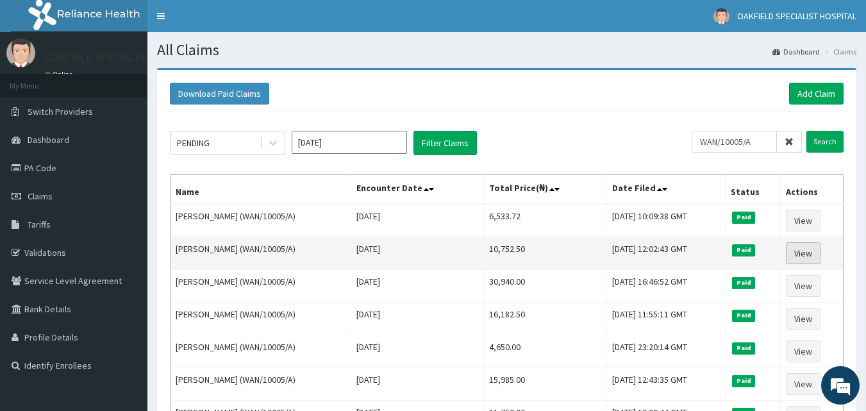
click at [807, 250] on link "View" at bounding box center [803, 253] width 35 height 22
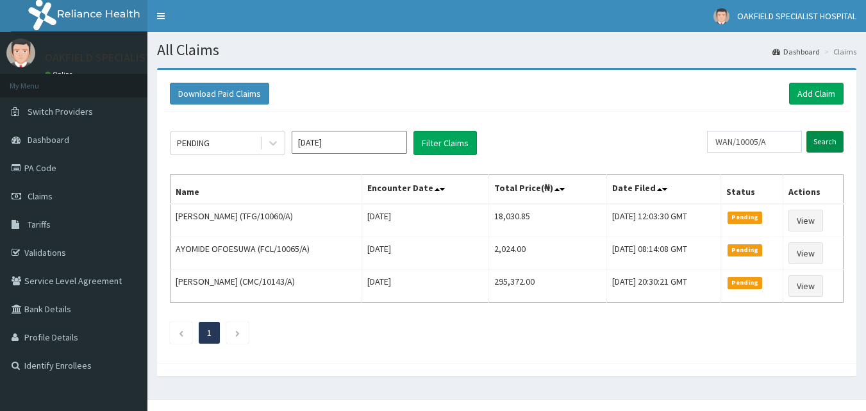
click at [825, 140] on input "Search" at bounding box center [824, 142] width 37 height 22
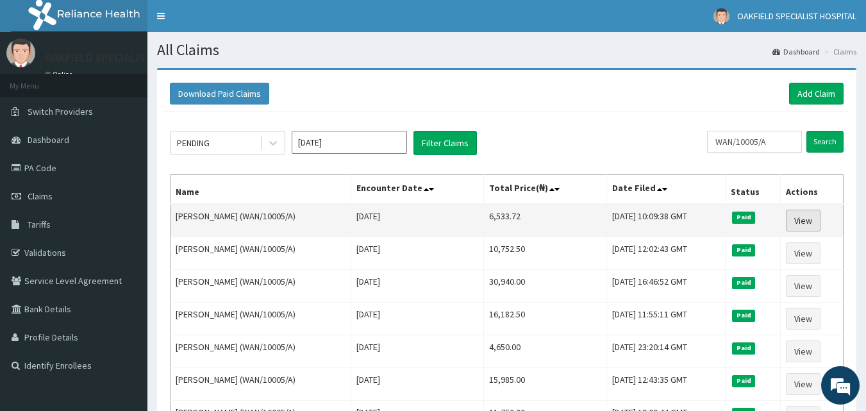
click at [798, 217] on link "View" at bounding box center [803, 221] width 35 height 22
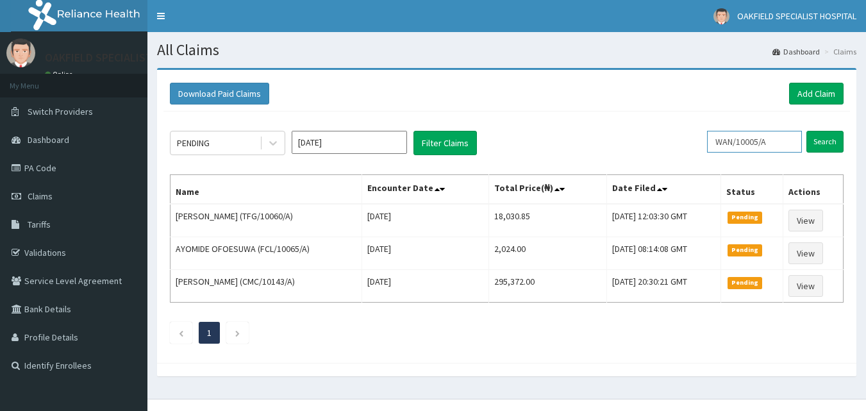
click at [796, 137] on input "WAN/10005/A" at bounding box center [754, 142] width 95 height 22
type input "W"
paste input "GKE/10005/B"
type input "GKE/10005/B"
click at [806, 131] on input "Search" at bounding box center [824, 142] width 37 height 22
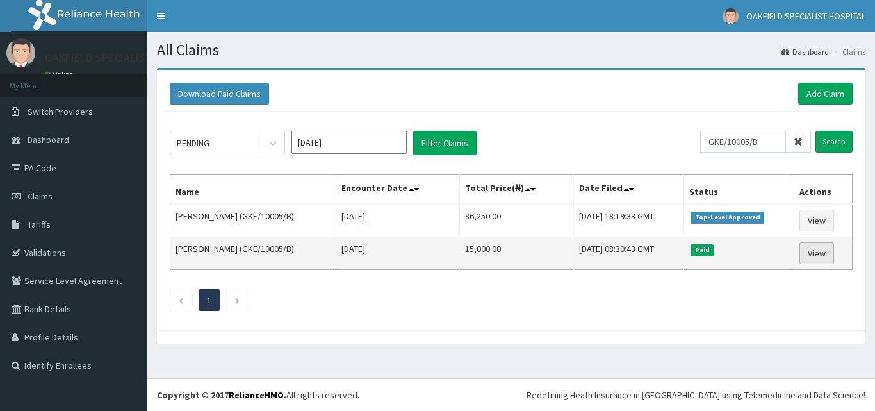
click at [810, 252] on link "View" at bounding box center [817, 253] width 35 height 22
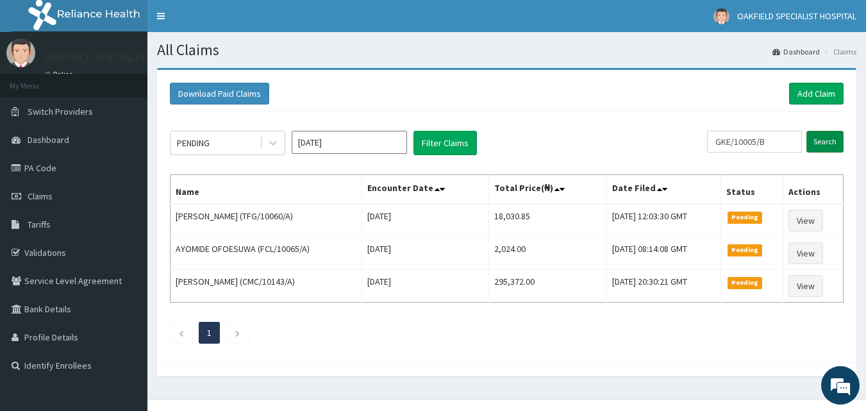
click at [838, 134] on input "Search" at bounding box center [824, 142] width 37 height 22
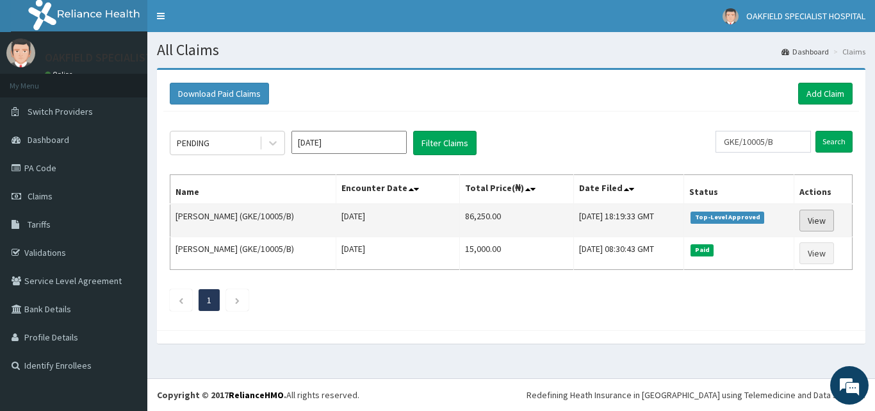
click at [809, 211] on link "View" at bounding box center [817, 221] width 35 height 22
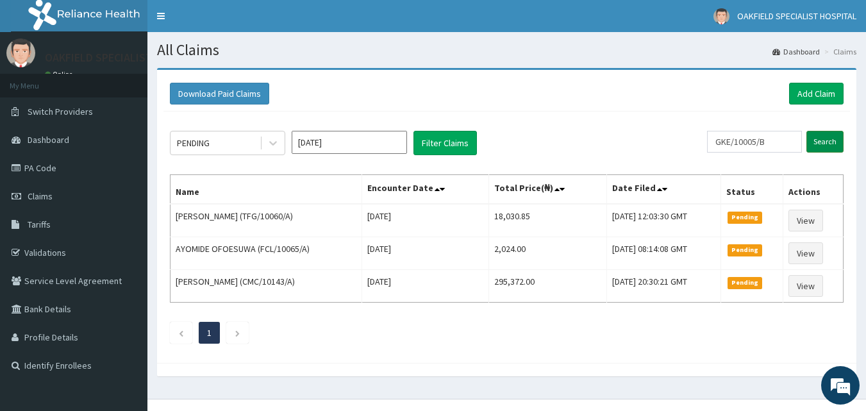
click at [831, 147] on input "Search" at bounding box center [824, 142] width 37 height 22
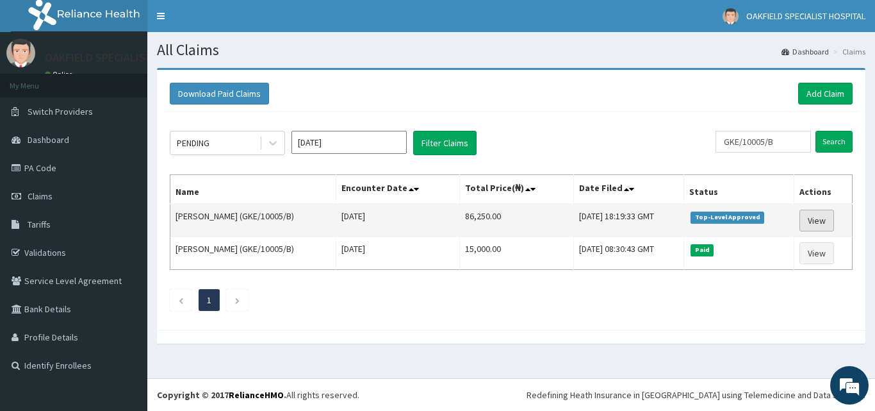
click at [801, 222] on link "View" at bounding box center [817, 221] width 35 height 22
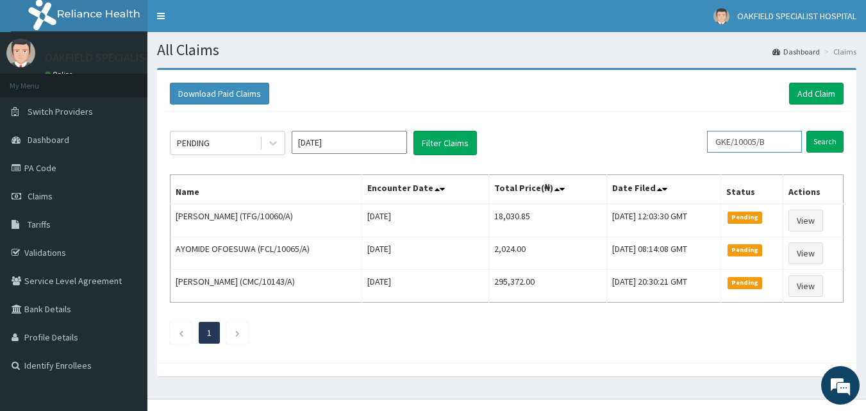
click at [789, 144] on input "GKE/10005/B" at bounding box center [754, 142] width 95 height 22
type input "G"
paste input "ENP/11916/A"
type input "ENP/11916/A"
click at [806, 131] on input "Search" at bounding box center [824, 142] width 37 height 22
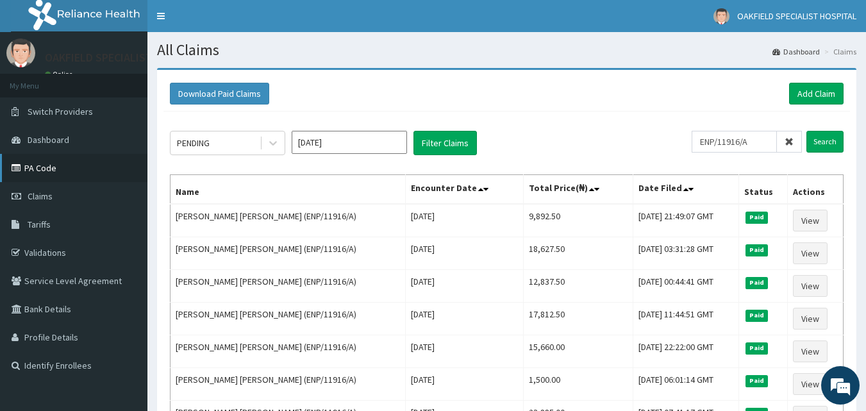
click at [112, 172] on link "PA Code" at bounding box center [73, 168] width 147 height 28
